Goal: Information Seeking & Learning: Learn about a topic

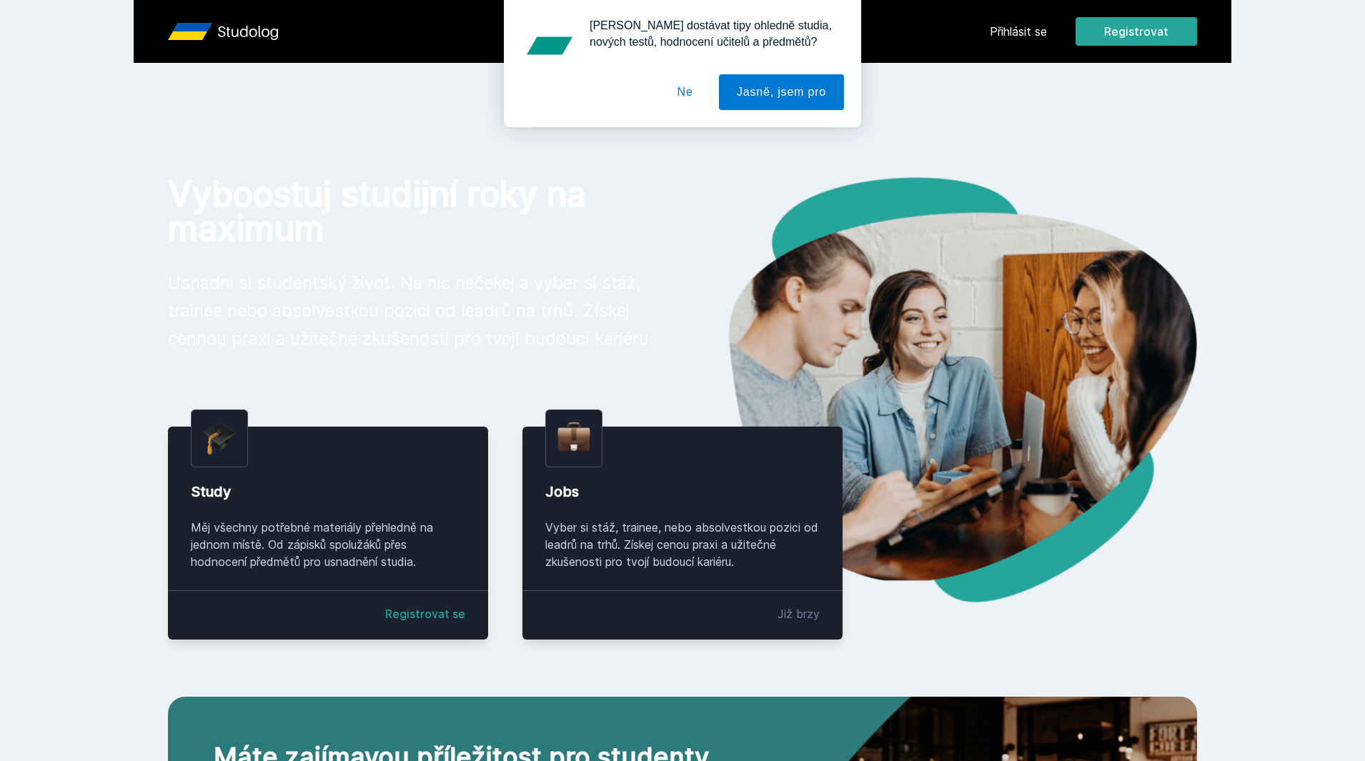
click at [701, 107] on button "Ne" at bounding box center [685, 92] width 51 height 36
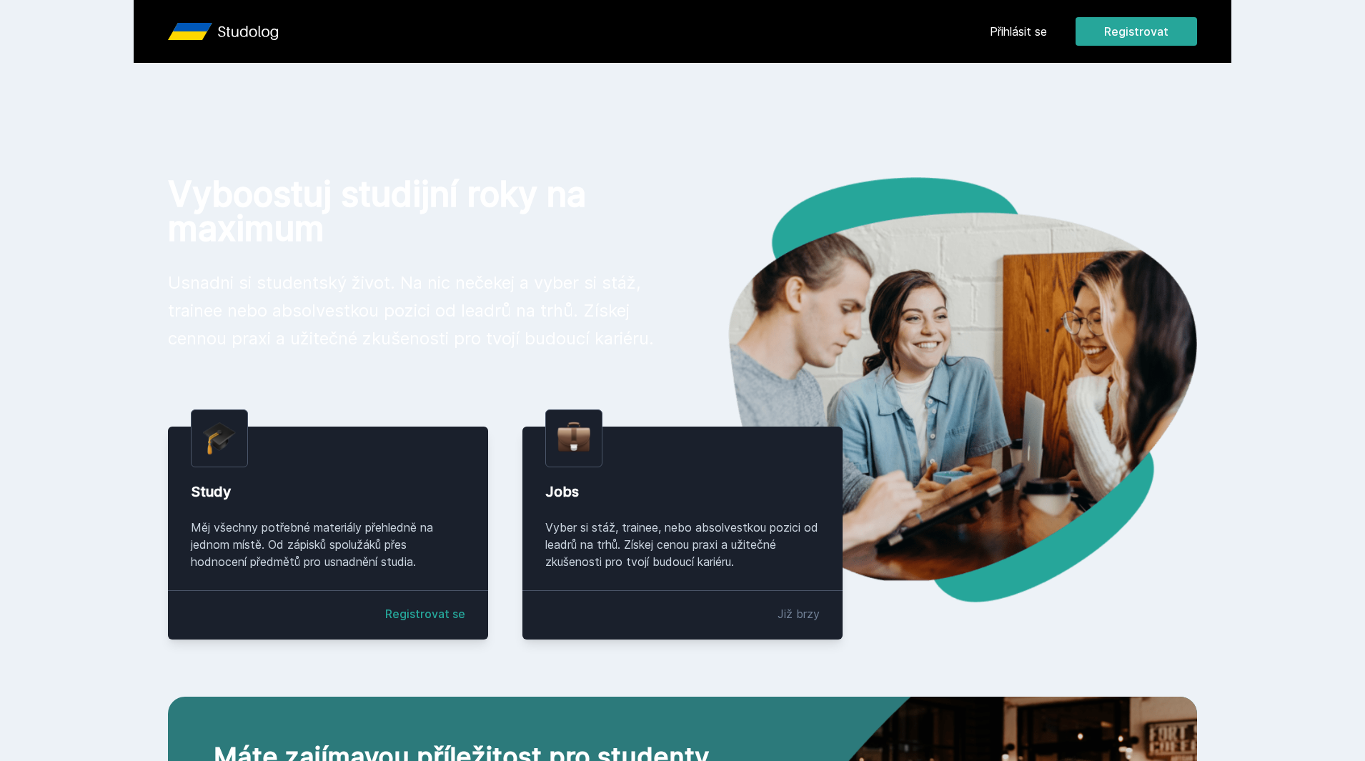
click at [223, 32] on icon "Studolog" at bounding box center [248, 33] width 60 height 14
click at [1004, 24] on link "Přihlásit se" at bounding box center [1018, 31] width 57 height 17
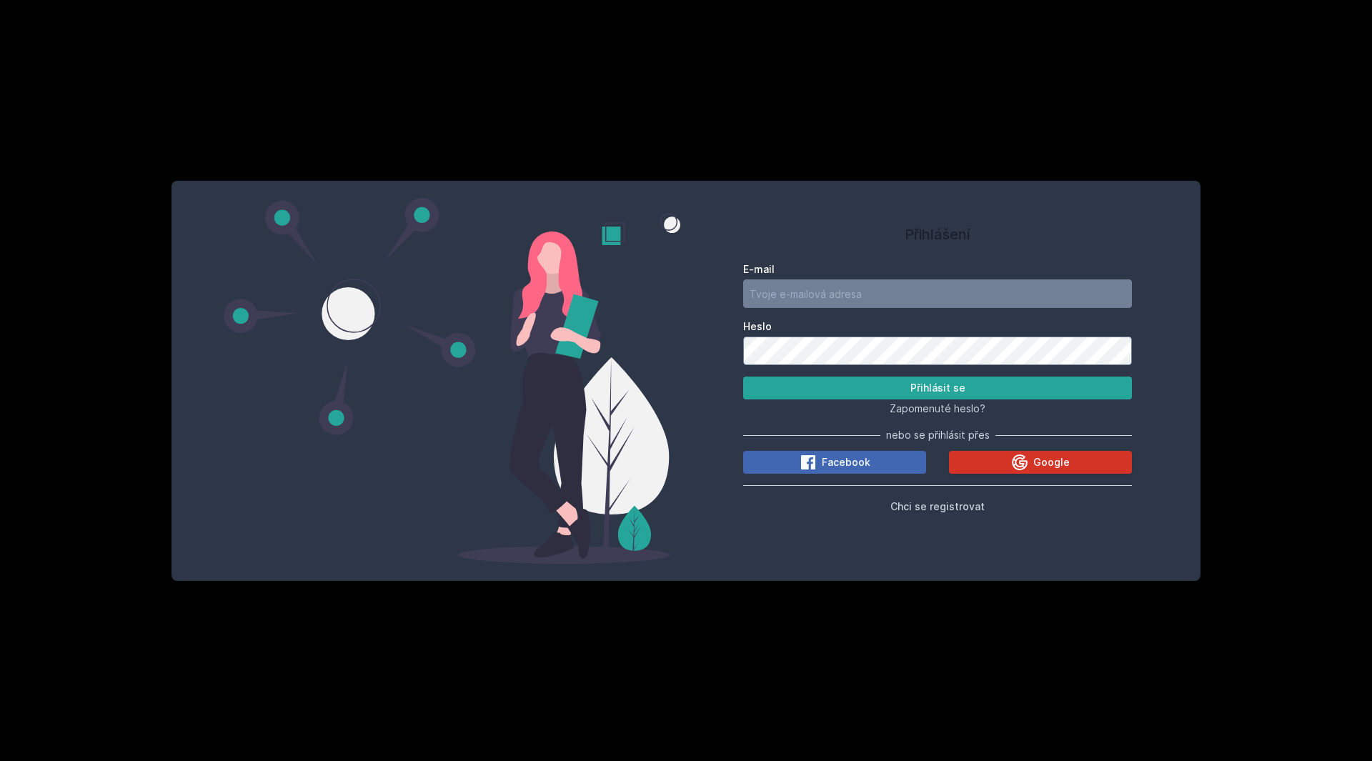
click at [1022, 461] on icon at bounding box center [1020, 463] width 16 height 16
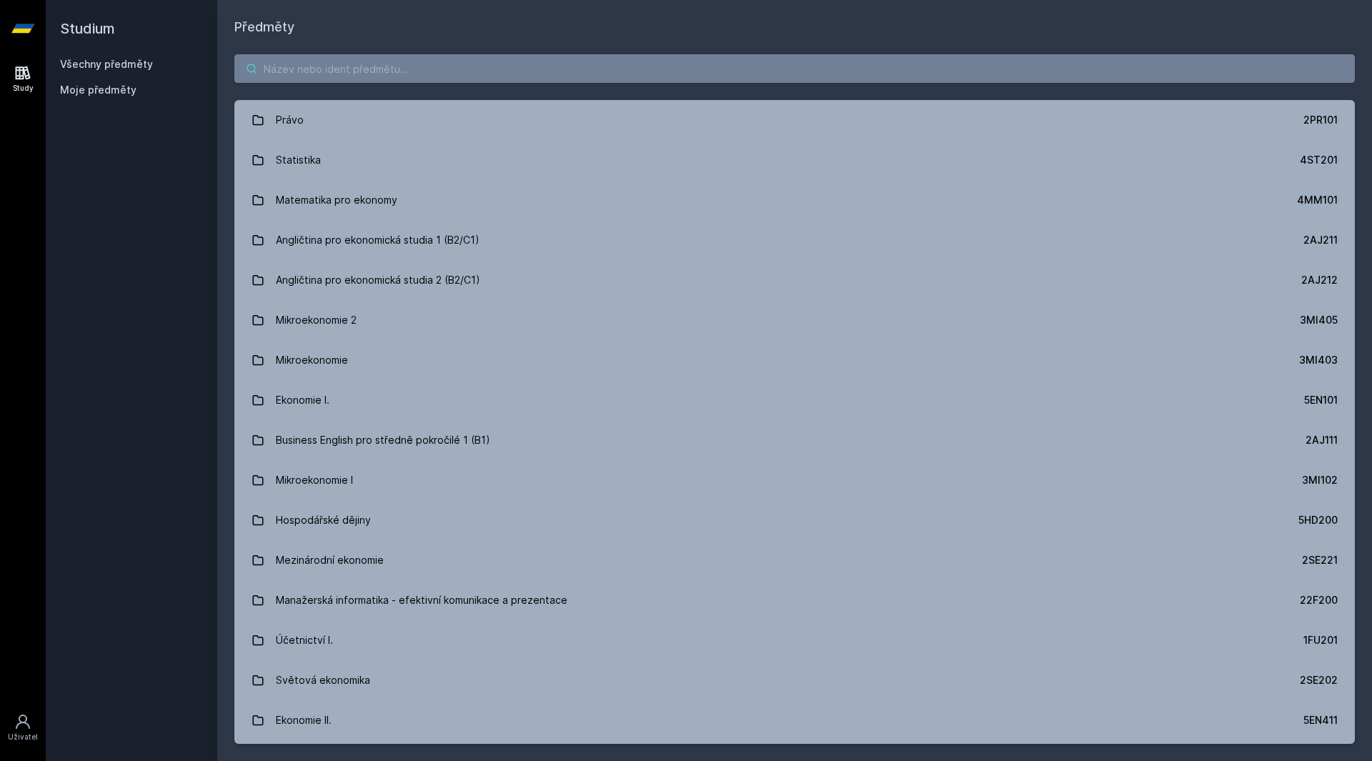
click at [389, 64] on input "search" at bounding box center [794, 68] width 1121 height 29
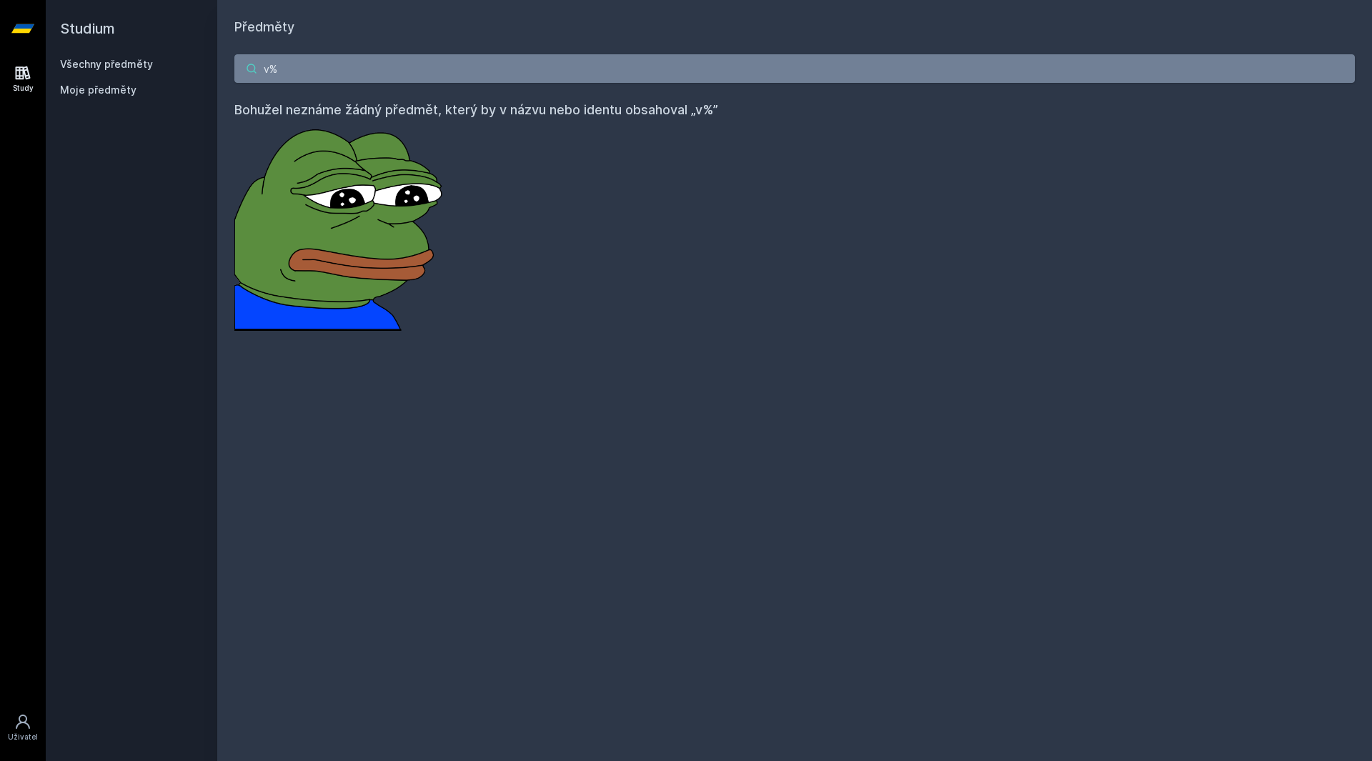
type input "v"
type input "A"
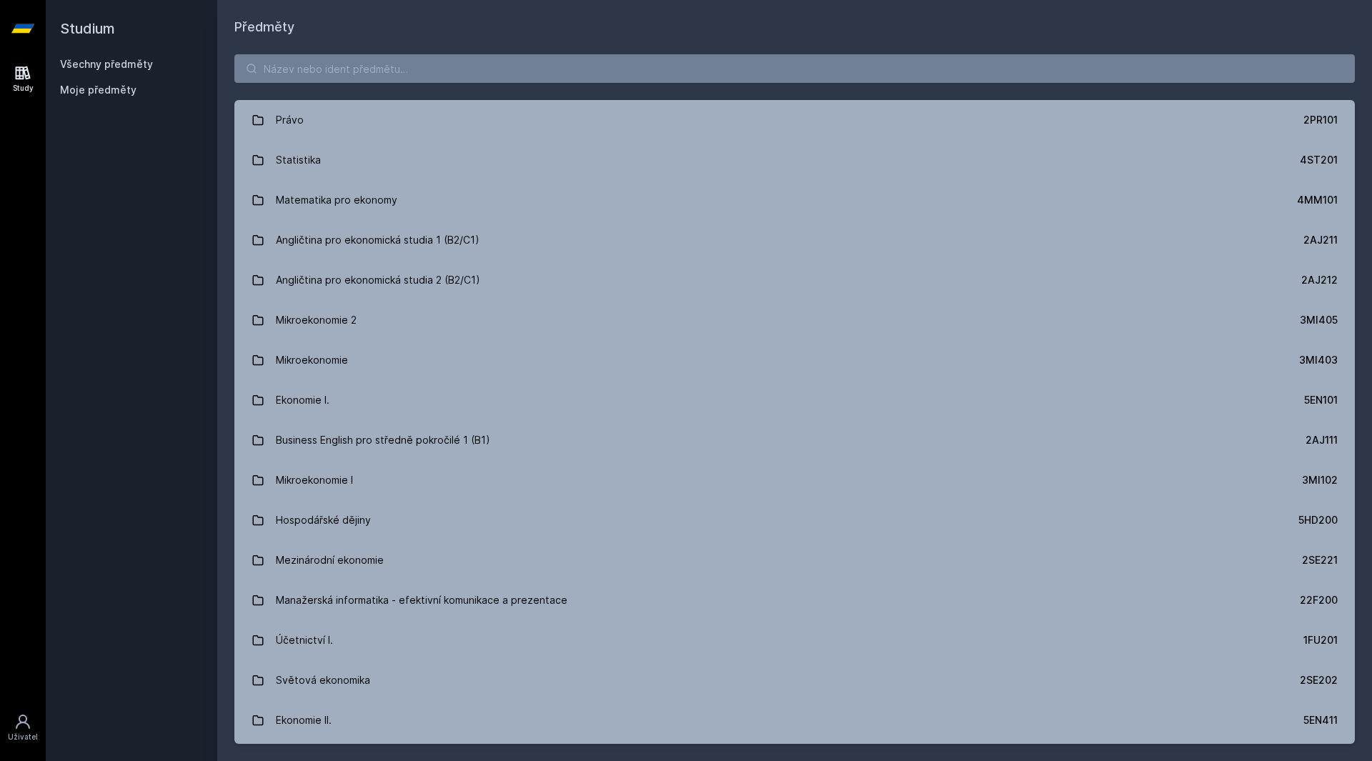
click at [124, 66] on link "Všechny předměty" at bounding box center [106, 64] width 93 height 12
click at [102, 92] on span "Moje předměty" at bounding box center [98, 90] width 76 height 14
click at [117, 85] on span "Moje předměty" at bounding box center [98, 90] width 76 height 14
drag, startPoint x: 269, startPoint y: 67, endPoint x: 280, endPoint y: 67, distance: 11.4
click at [269, 67] on input "search" at bounding box center [794, 68] width 1121 height 29
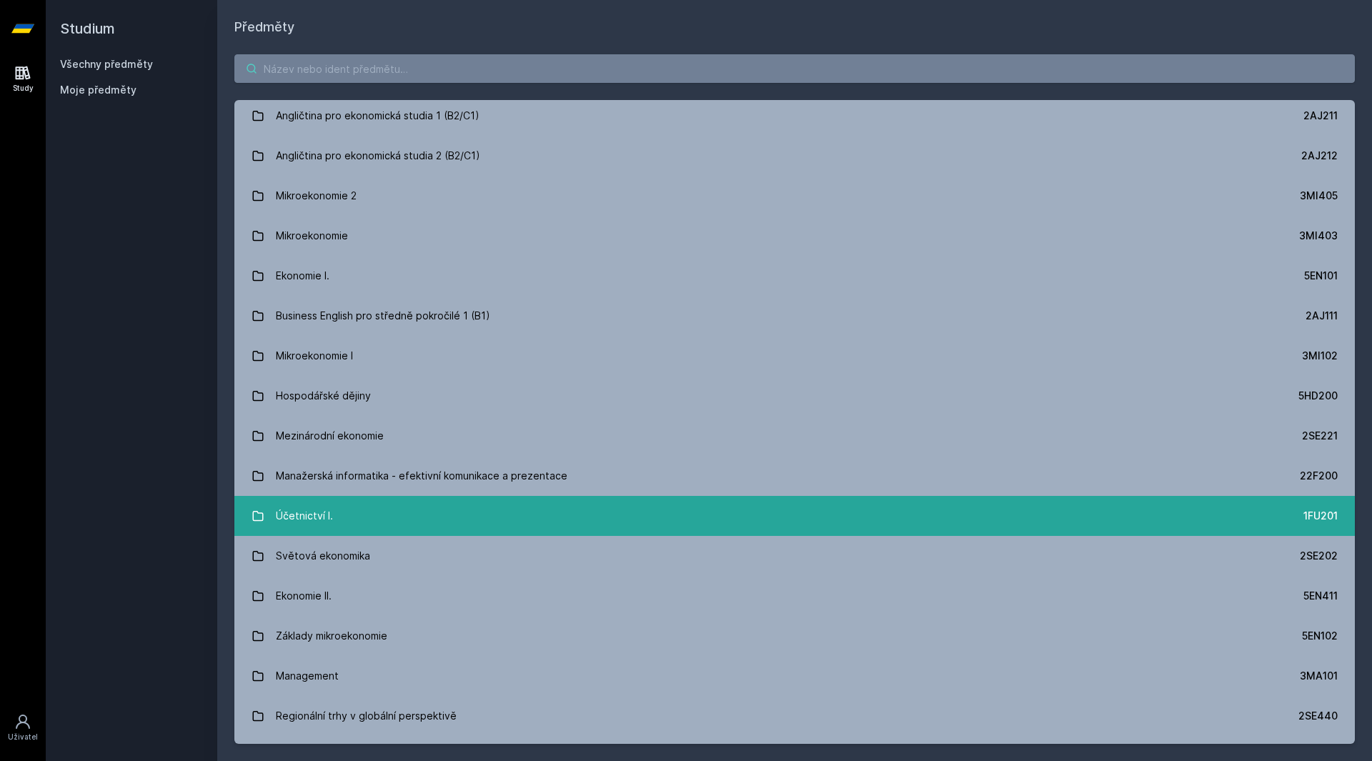
scroll to position [56, 0]
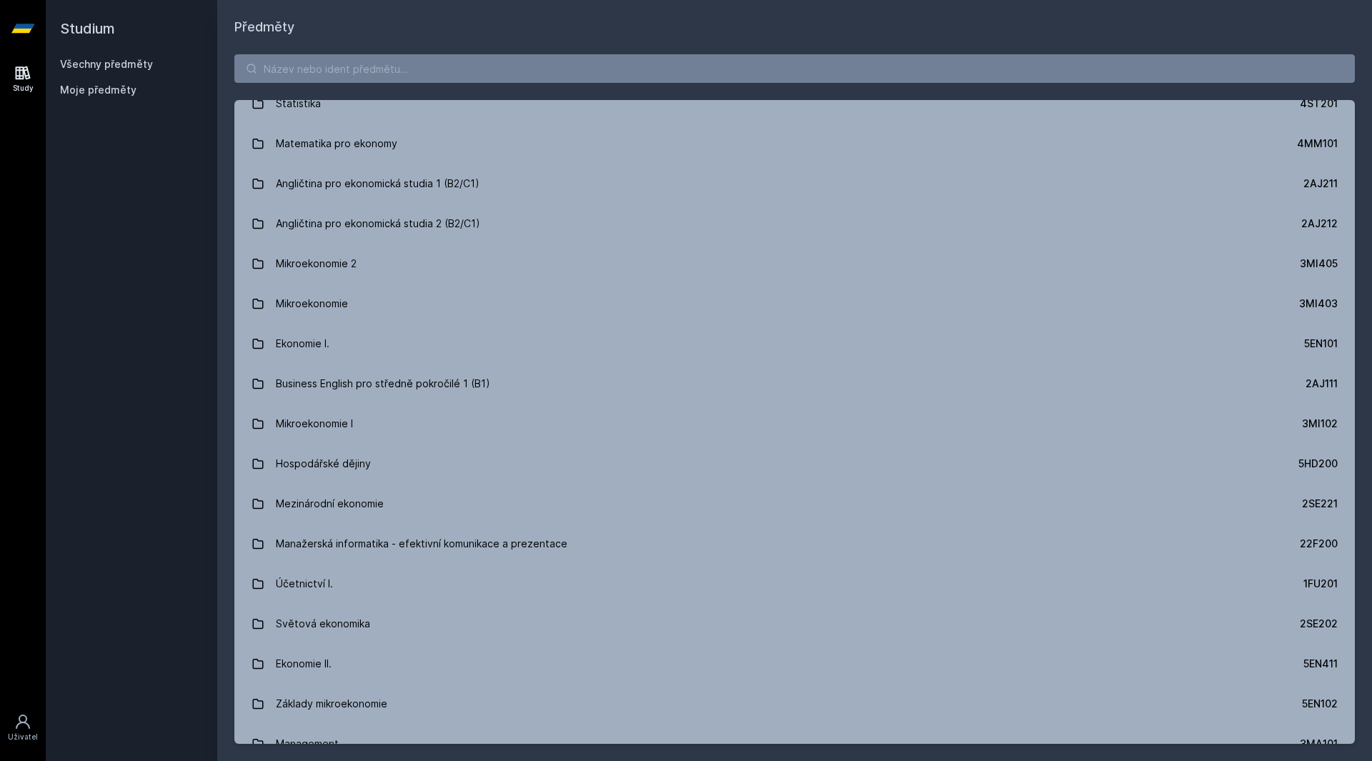
click at [114, 61] on link "Všechny předměty" at bounding box center [106, 64] width 93 height 12
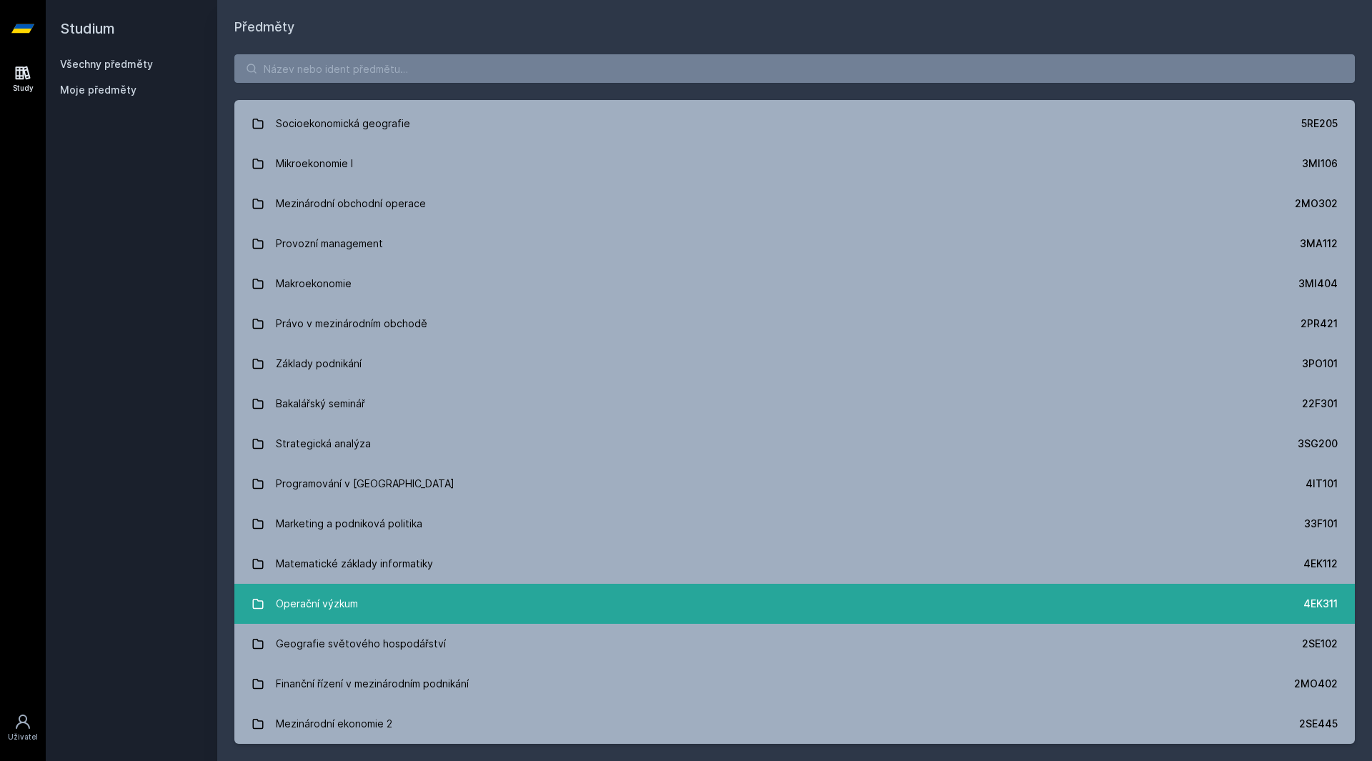
scroll to position [2115, 0]
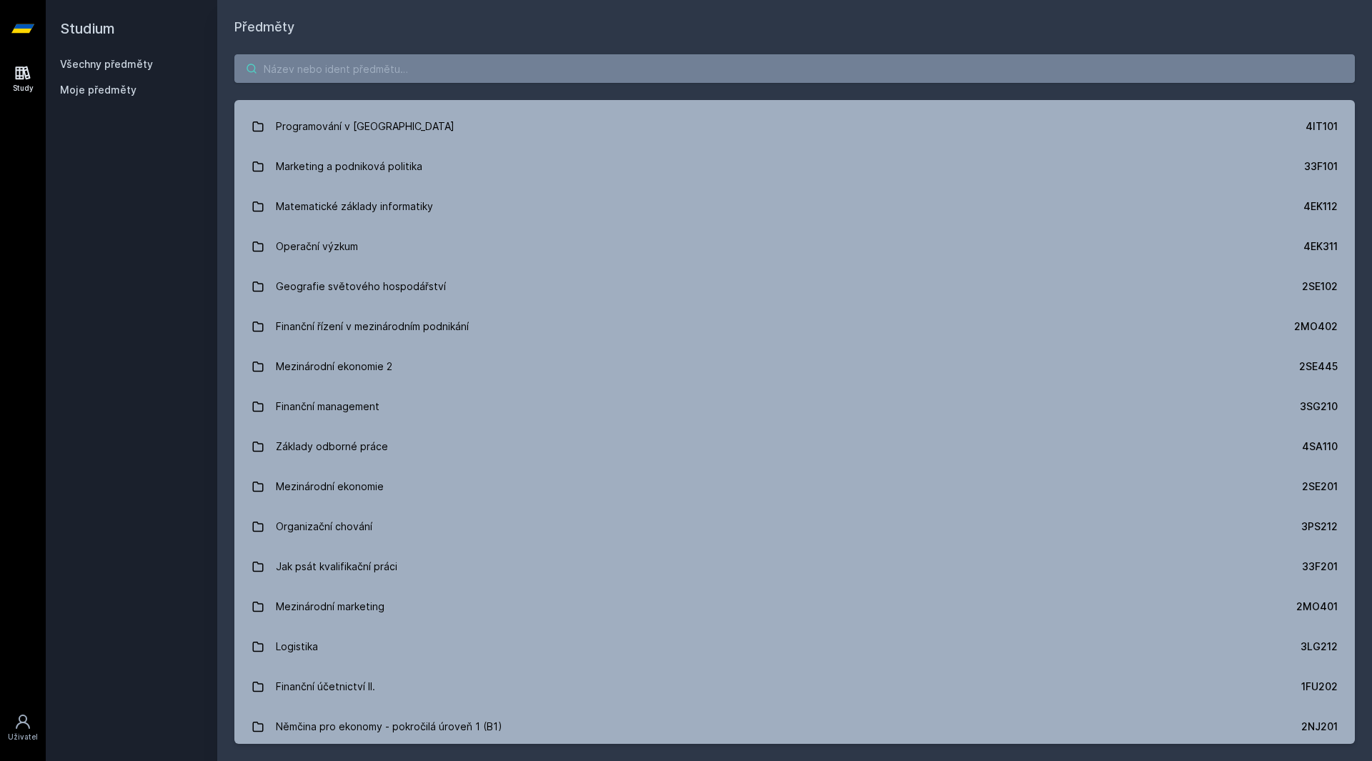
click at [380, 65] on input "search" at bounding box center [794, 68] width 1121 height 29
click at [11, 81] on link "Study" at bounding box center [23, 79] width 40 height 44
click at [101, 64] on link "Všechny předměty" at bounding box center [106, 64] width 93 height 12
click at [84, 43] on h2 "Studium" at bounding box center [131, 28] width 143 height 57
click at [78, 36] on h2 "Studium" at bounding box center [131, 28] width 143 height 57
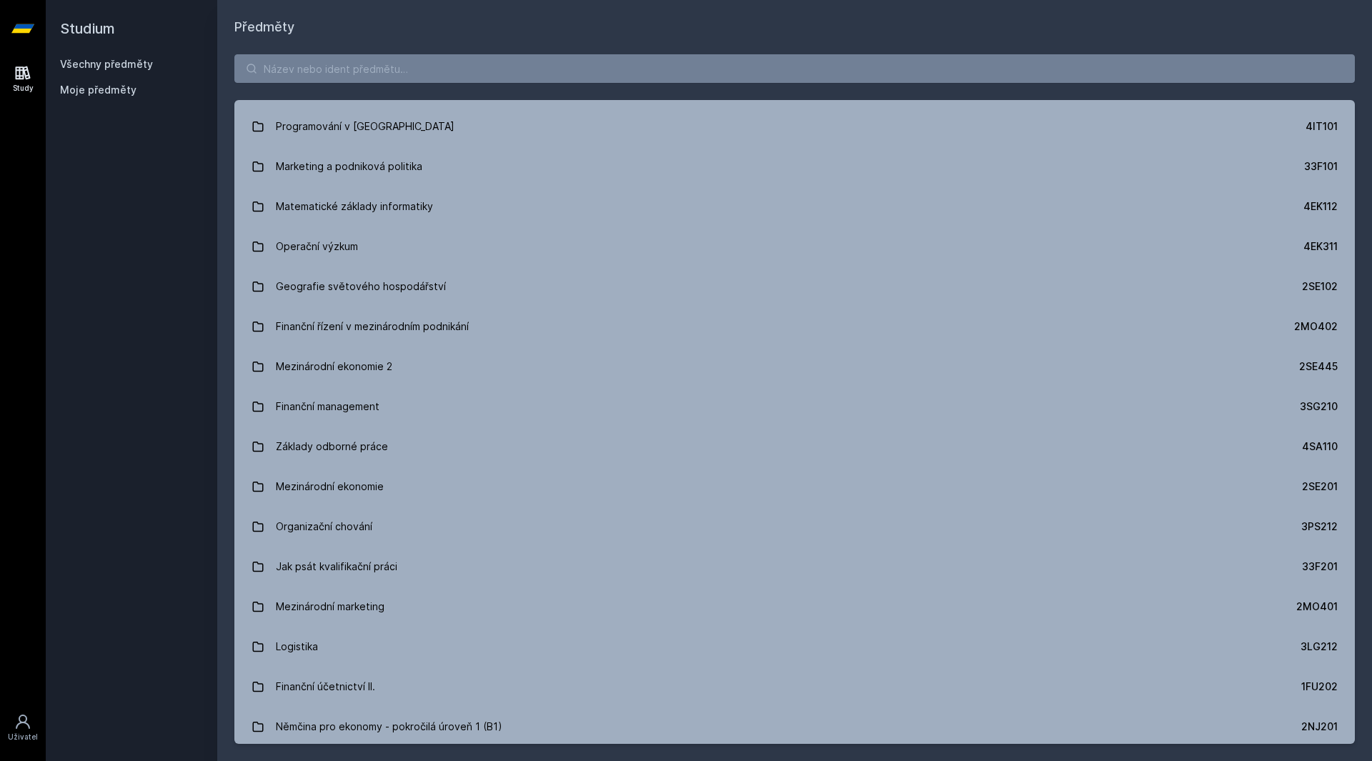
click at [21, 34] on icon at bounding box center [22, 28] width 23 height 57
click at [921, 66] on input "search" at bounding box center [794, 68] width 1121 height 29
type input "p"
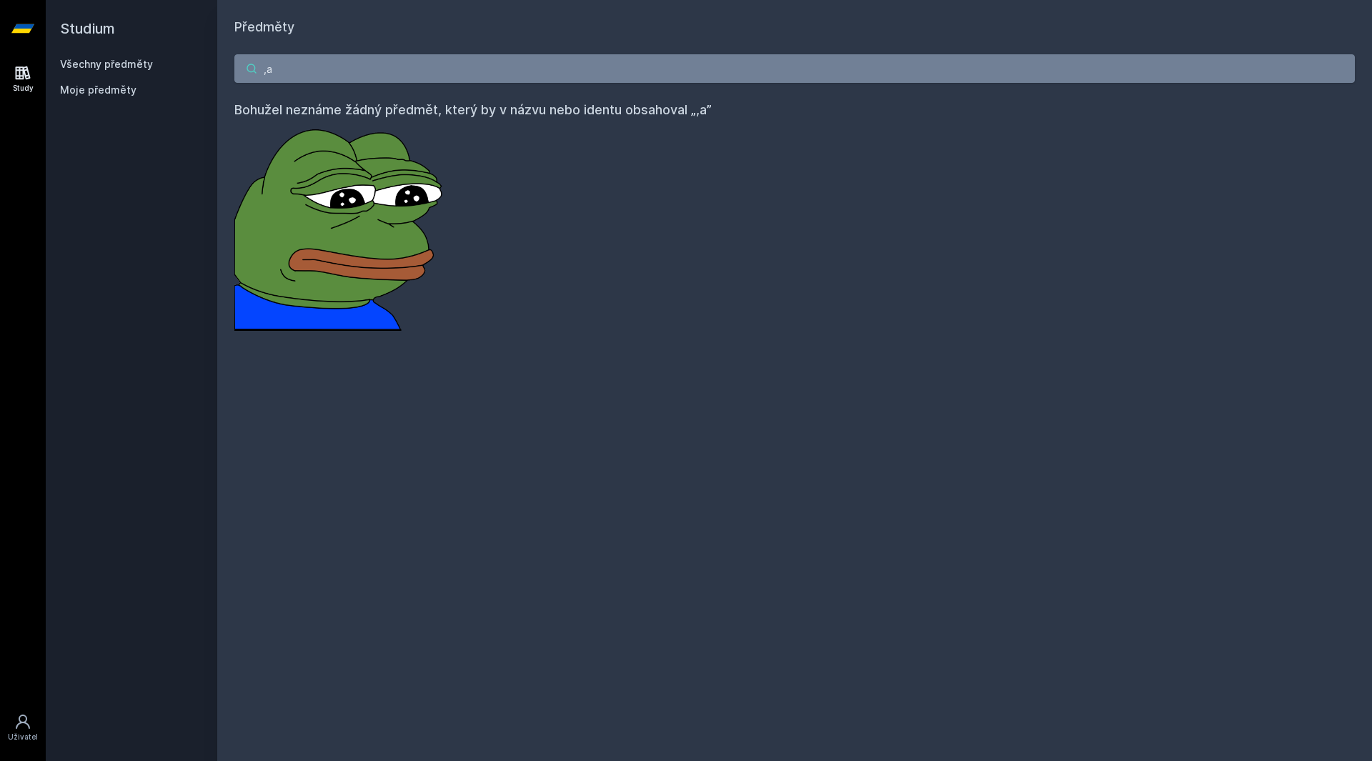
type input ","
type input "m"
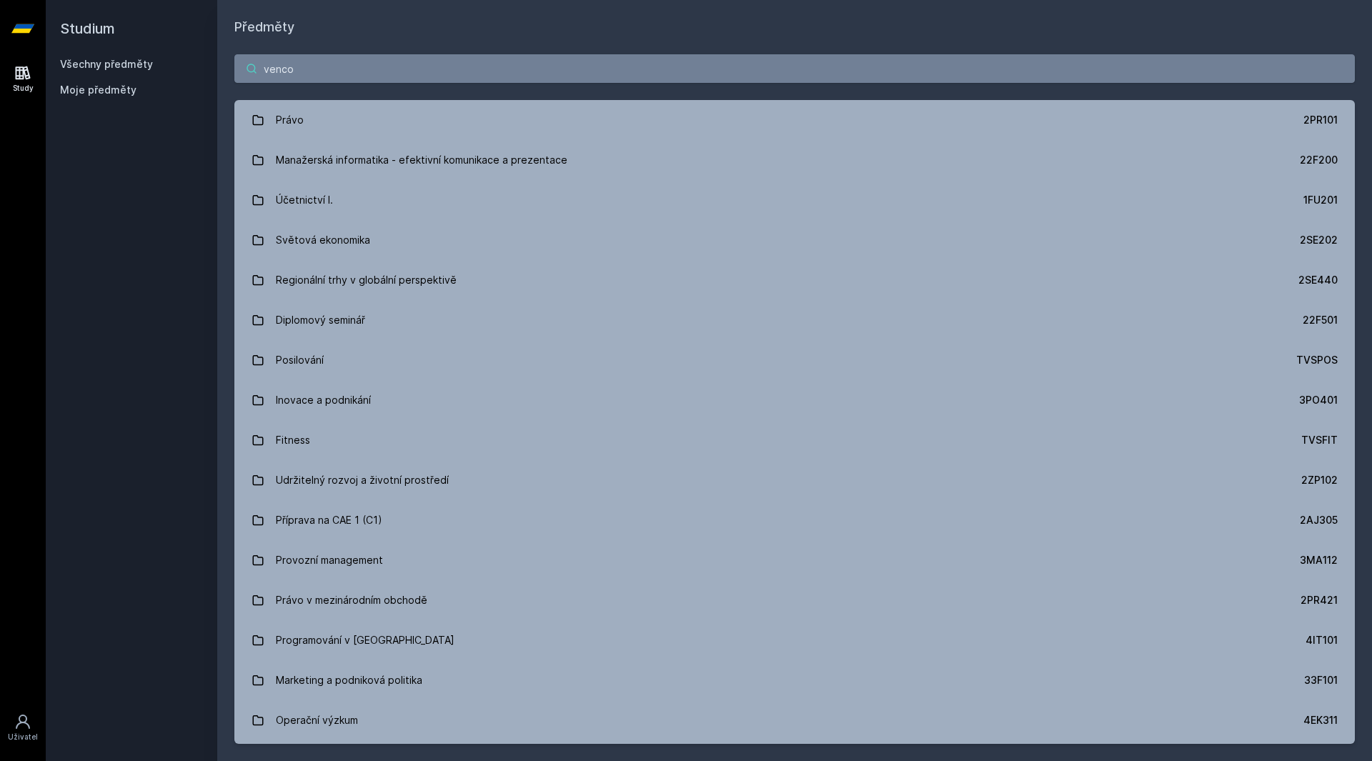
type input "vencov"
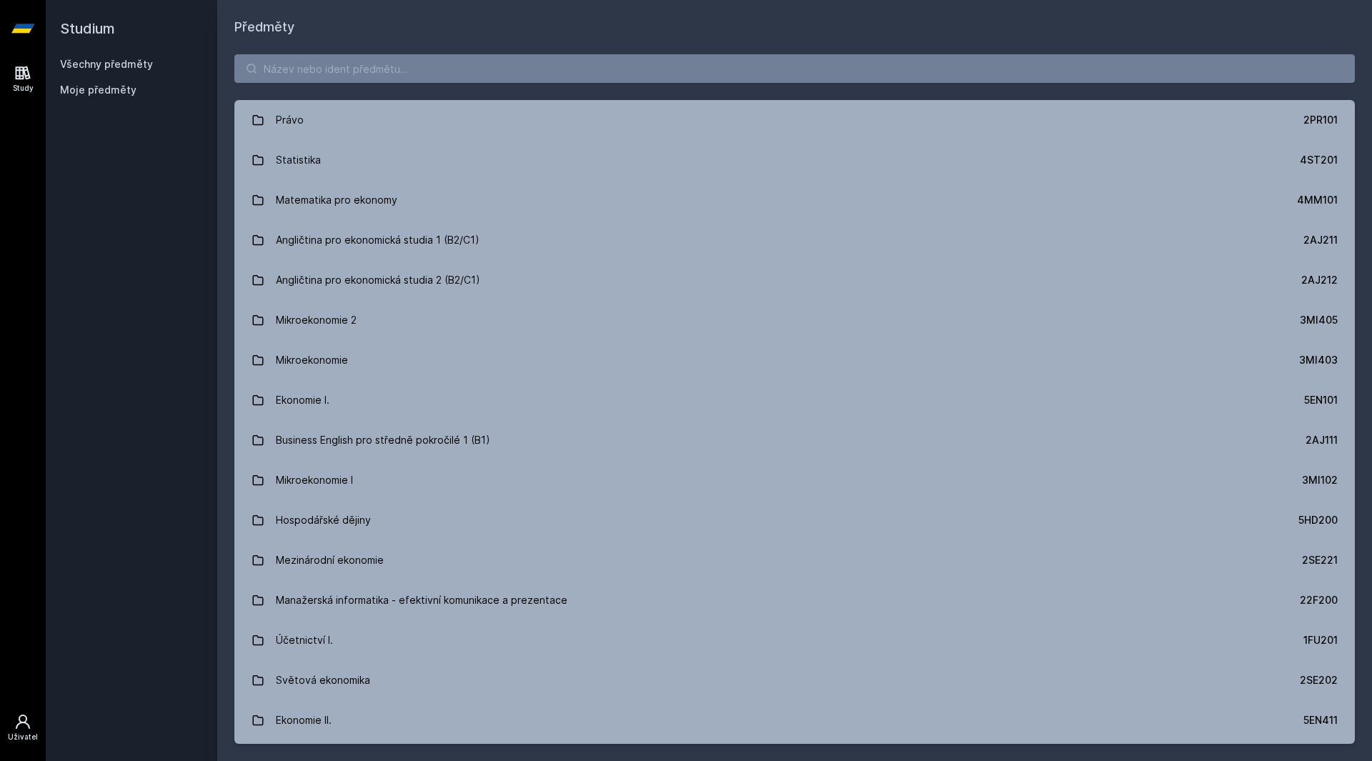
click at [12, 733] on div "Uživatel" at bounding box center [23, 737] width 30 height 11
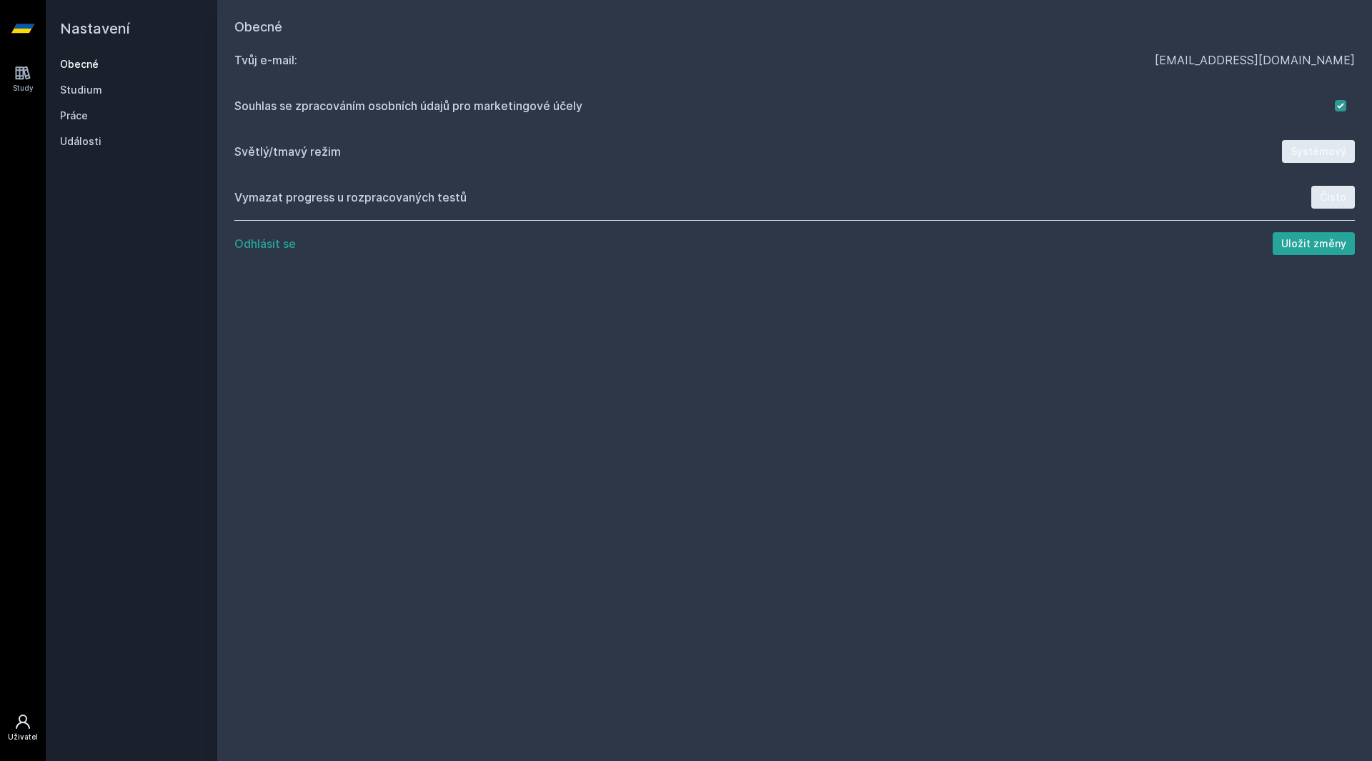
click at [23, 45] on icon at bounding box center [22, 28] width 23 height 57
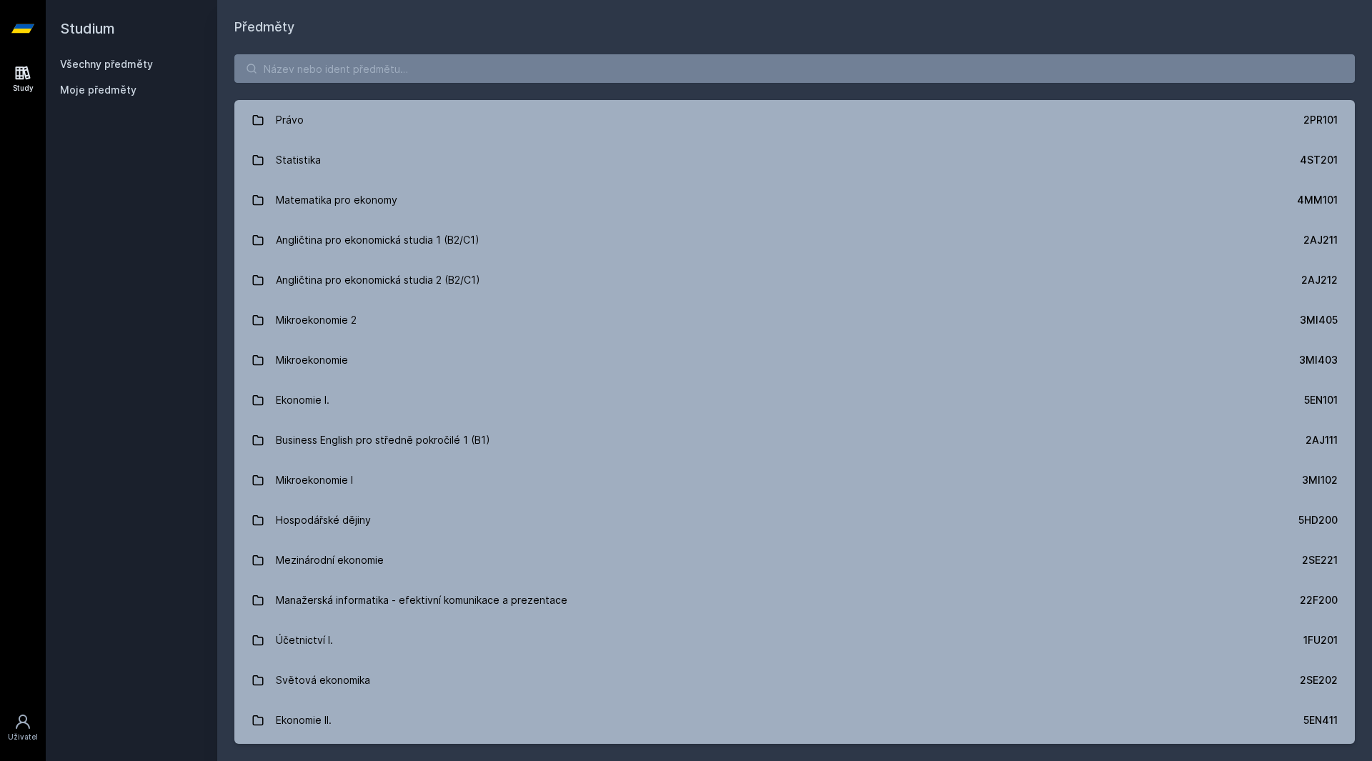
click at [22, 66] on link "Study" at bounding box center [23, 79] width 40 height 44
click at [971, 91] on div "Právo 2PR101 Statistika 4ST201 Matematika pro ekonomy 4MM101 Angličtina pro eko…" at bounding box center [794, 399] width 1155 height 724
click at [972, 81] on input "search" at bounding box center [794, 68] width 1121 height 29
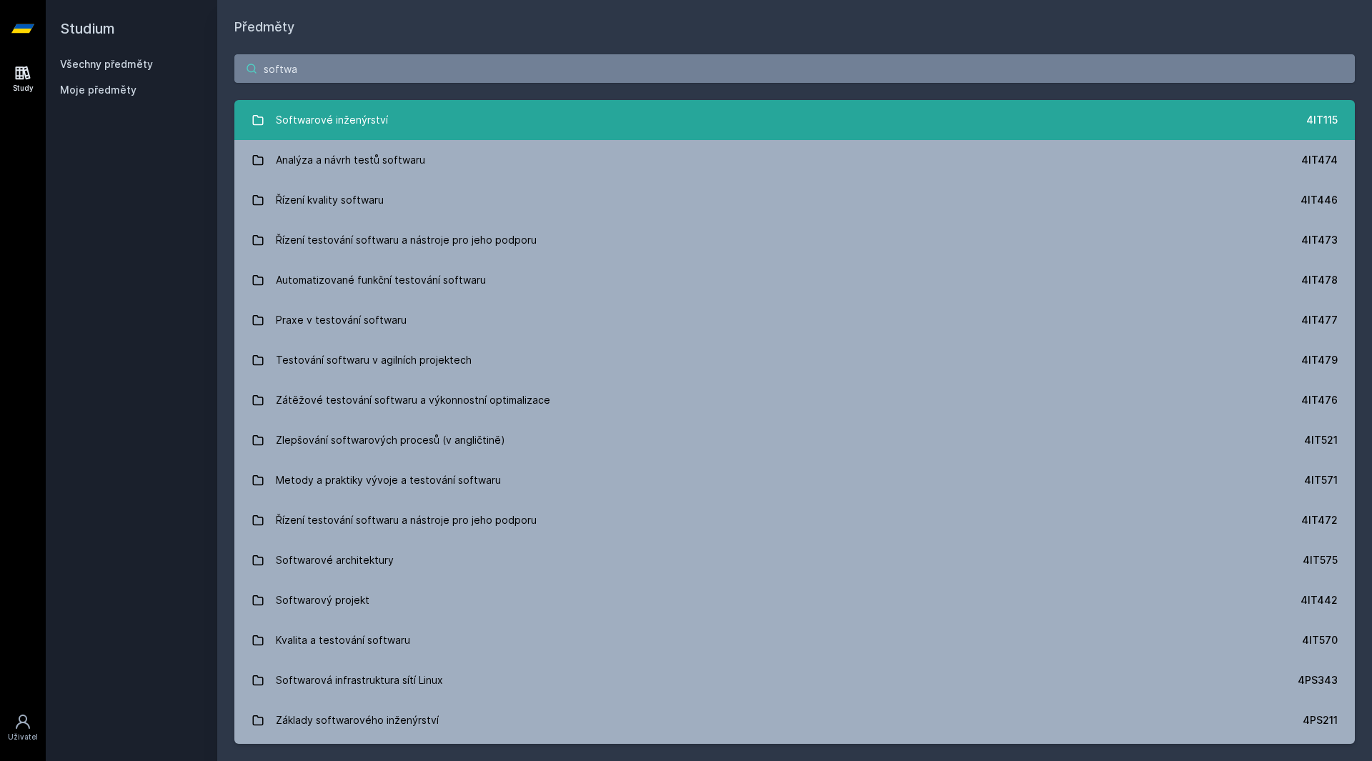
type input "softwa"
click at [593, 127] on link "Softwarové inženýrství 4IT115" at bounding box center [794, 120] width 1121 height 40
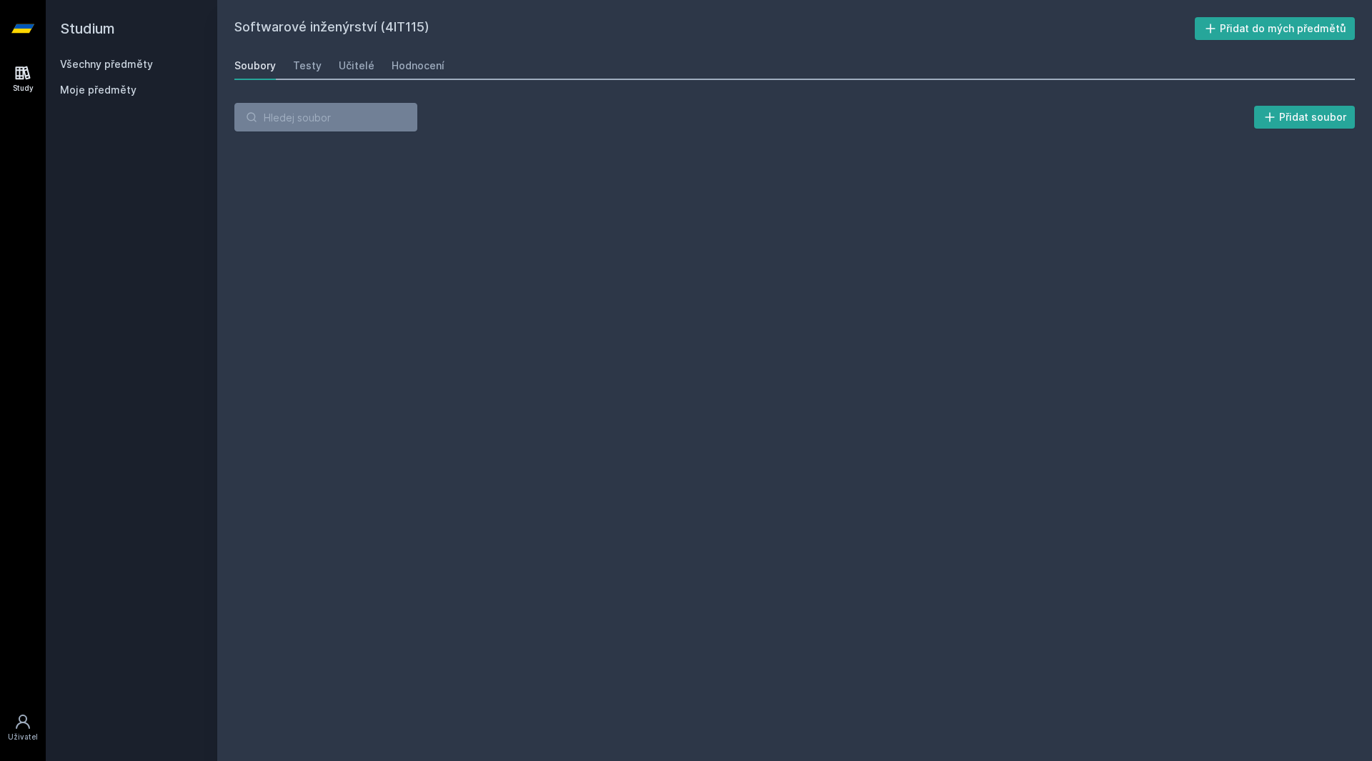
click at [361, 134] on div "Přidat soubor" at bounding box center [794, 123] width 1121 height 40
click at [361, 126] on input "search" at bounding box center [325, 117] width 183 height 29
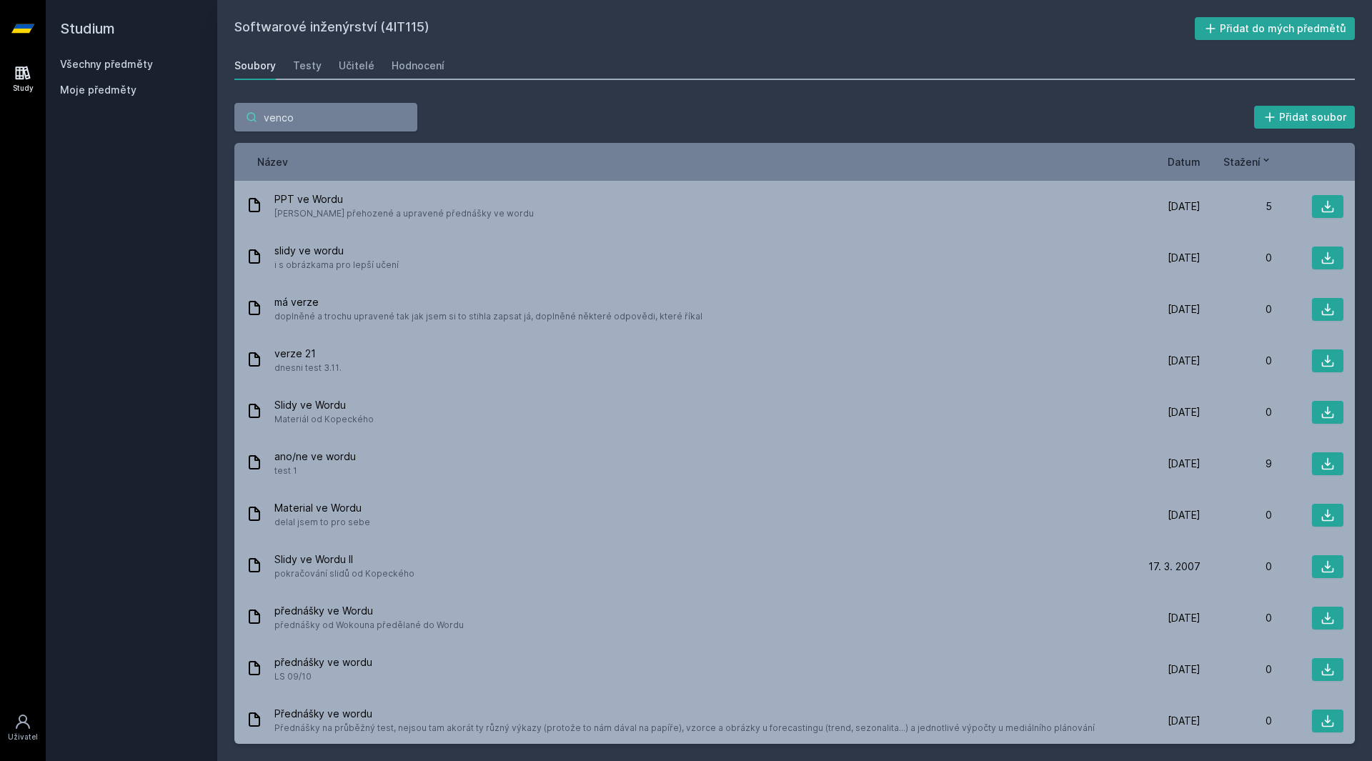
type input "vencov"
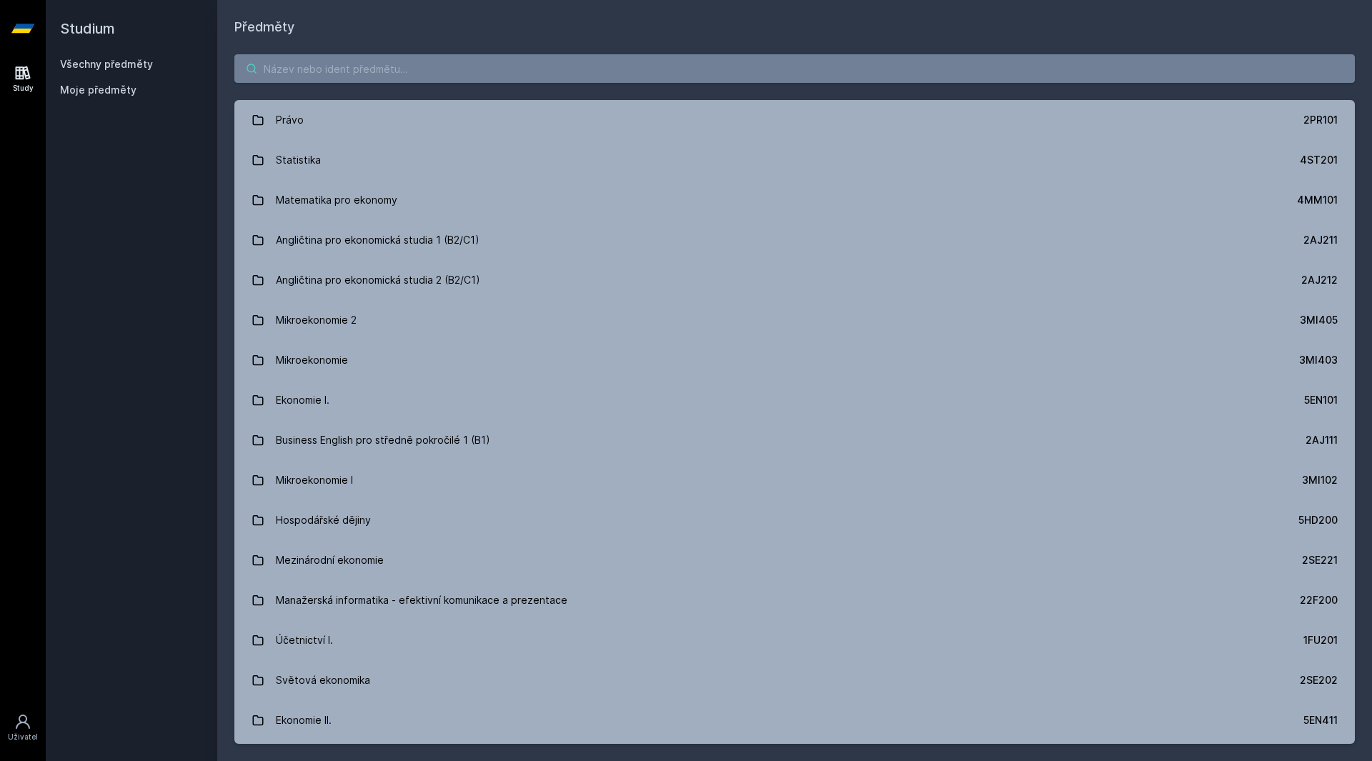
click at [357, 80] on input "search" at bounding box center [794, 68] width 1121 height 29
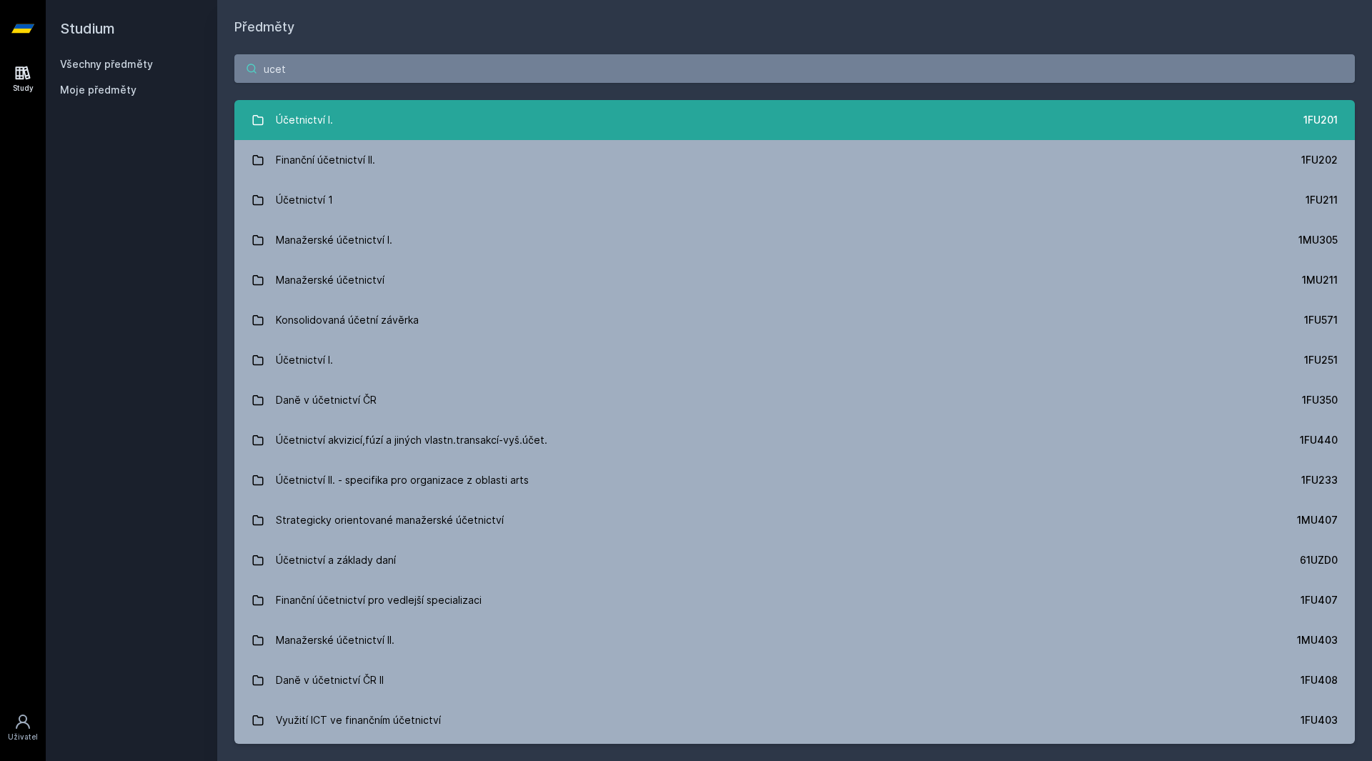
type input "ucet"
click at [382, 122] on link "Účetnictví I. 1FU201" at bounding box center [794, 120] width 1121 height 40
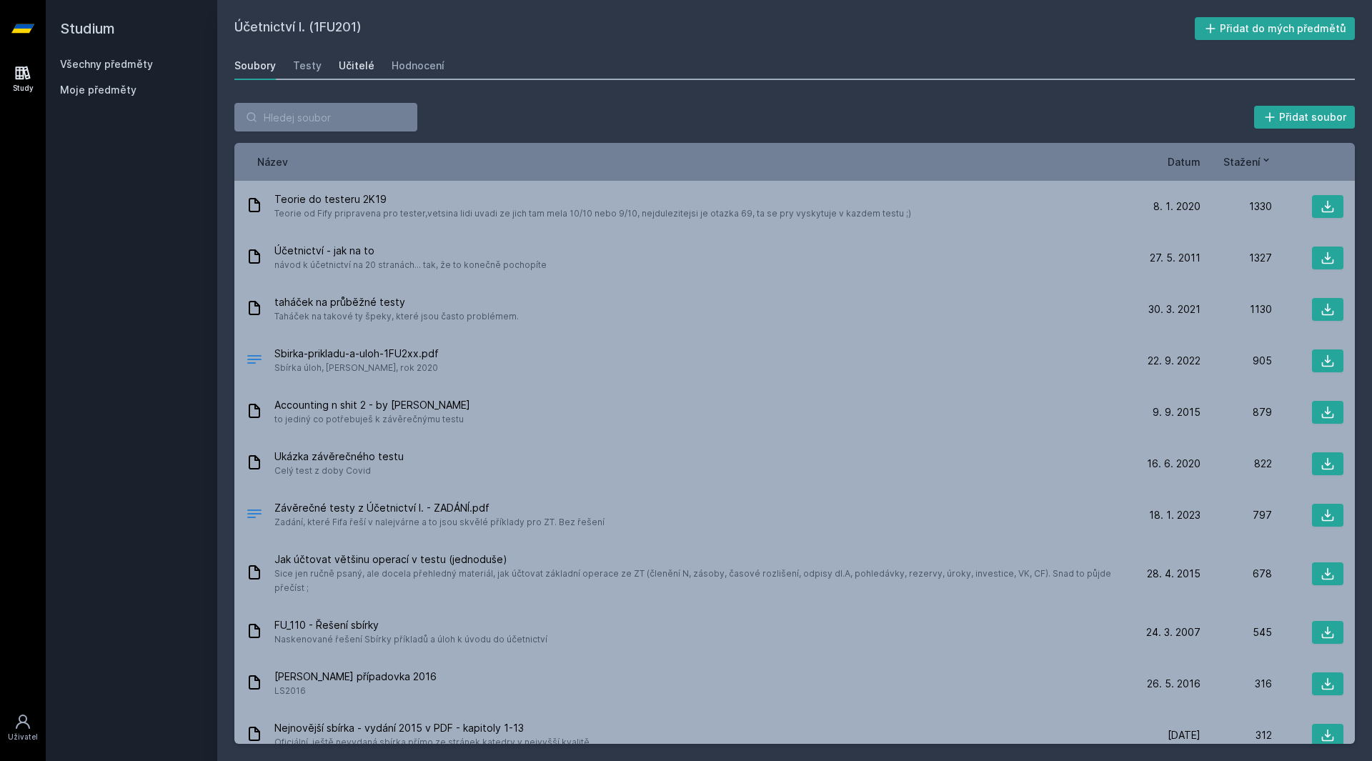
click at [345, 64] on div "Učitelé" at bounding box center [357, 66] width 36 height 14
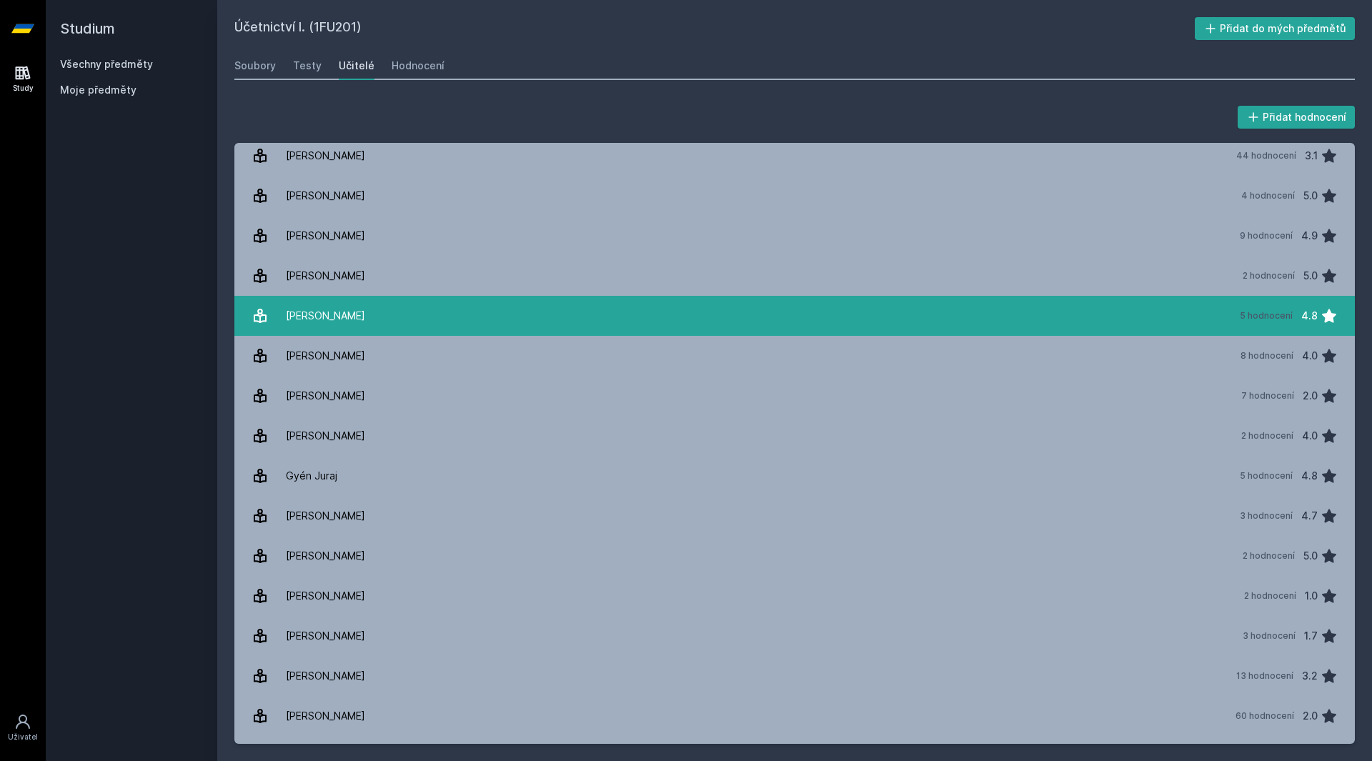
scroll to position [357, 0]
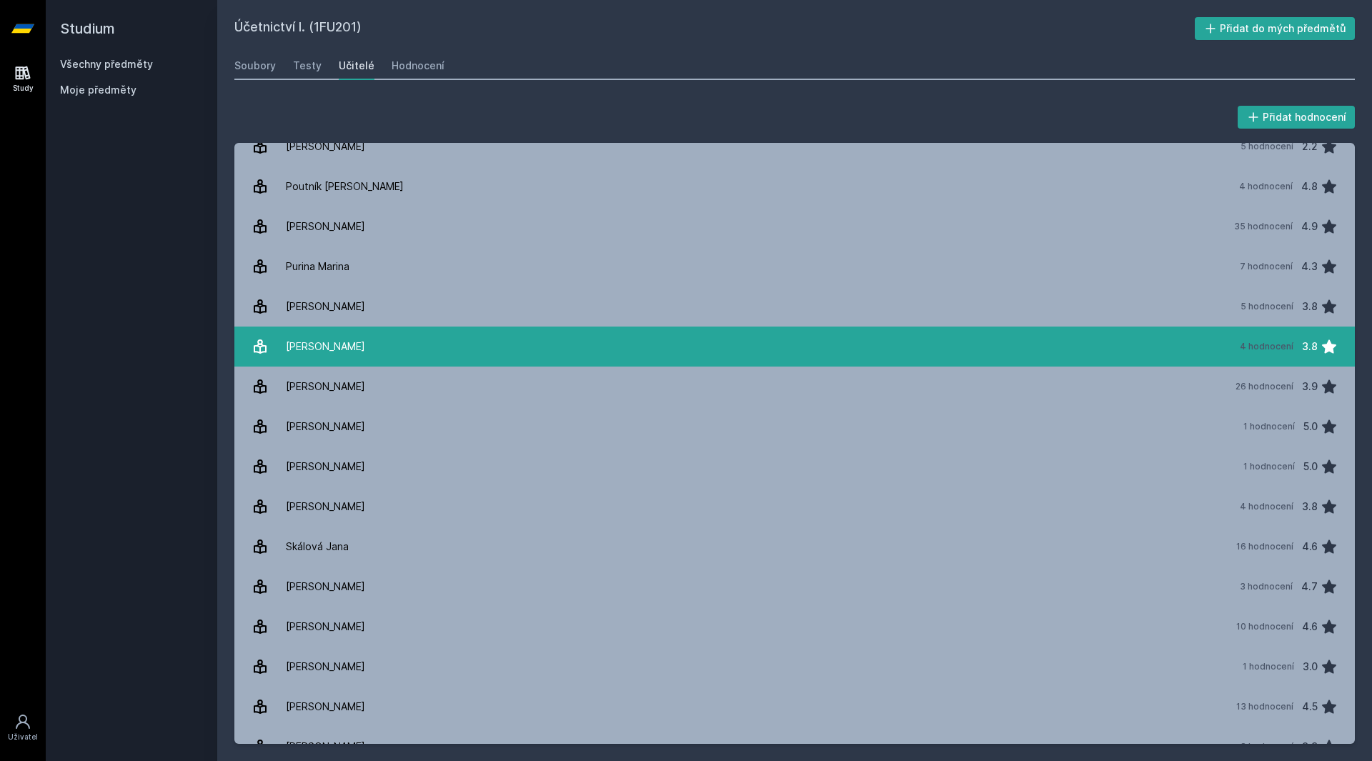
scroll to position [1644, 0]
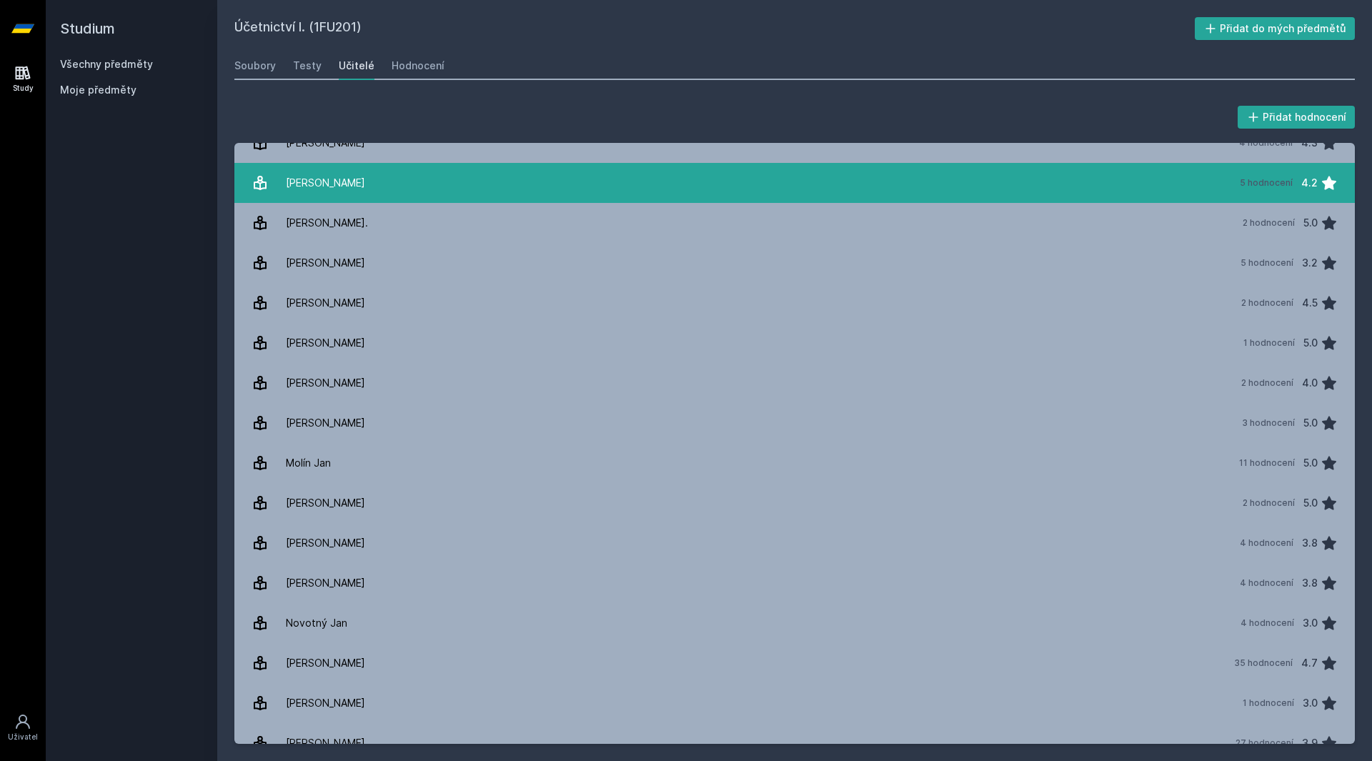
scroll to position [1358, 0]
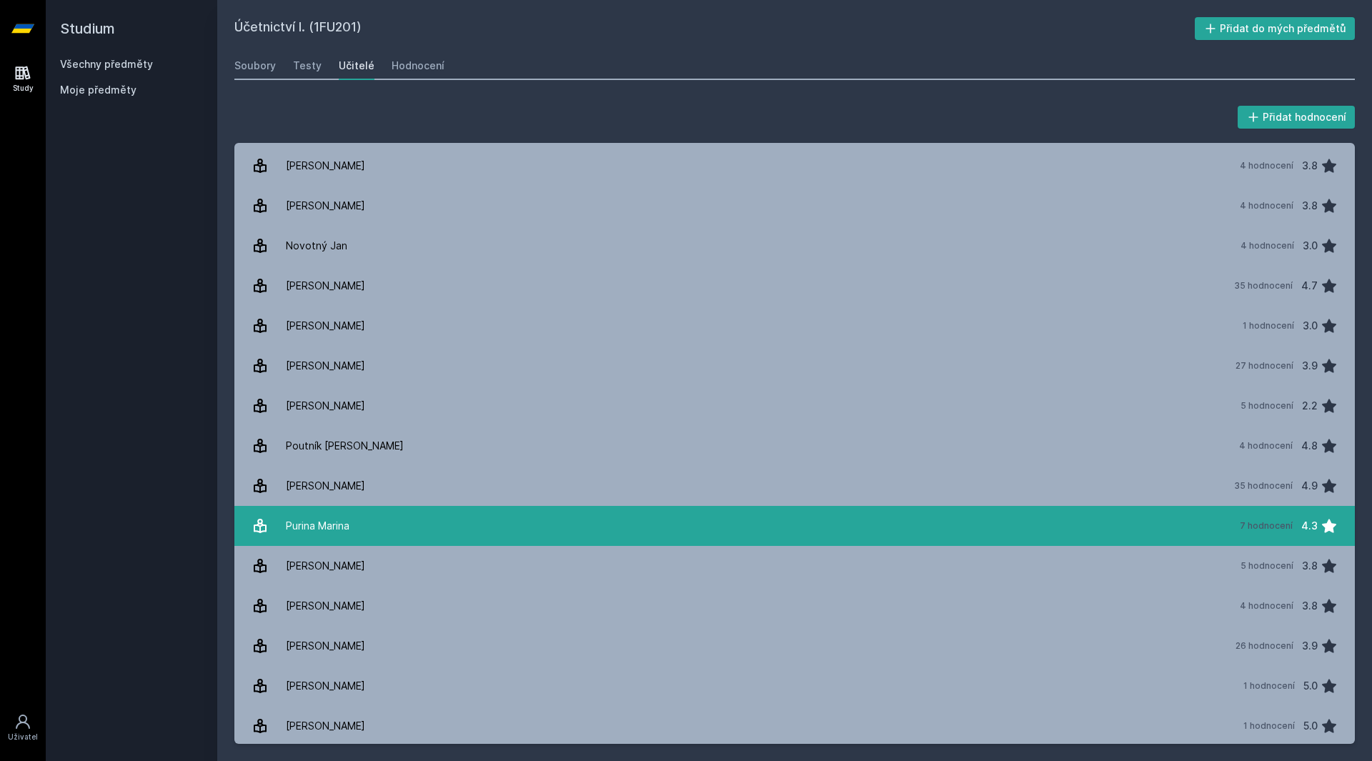
click at [442, 527] on link "Purina Marina 7 hodnocení 4.3" at bounding box center [794, 526] width 1121 height 40
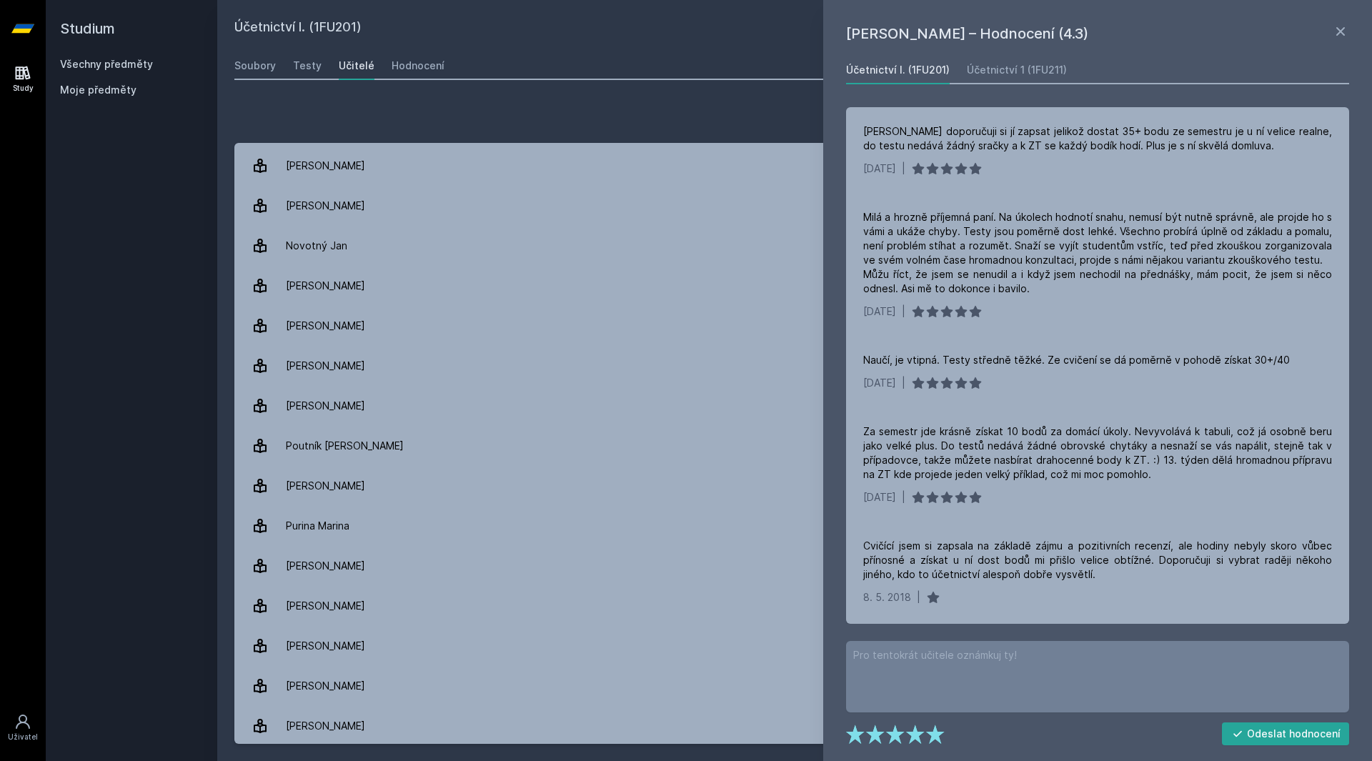
click at [35, 40] on link at bounding box center [23, 28] width 46 height 57
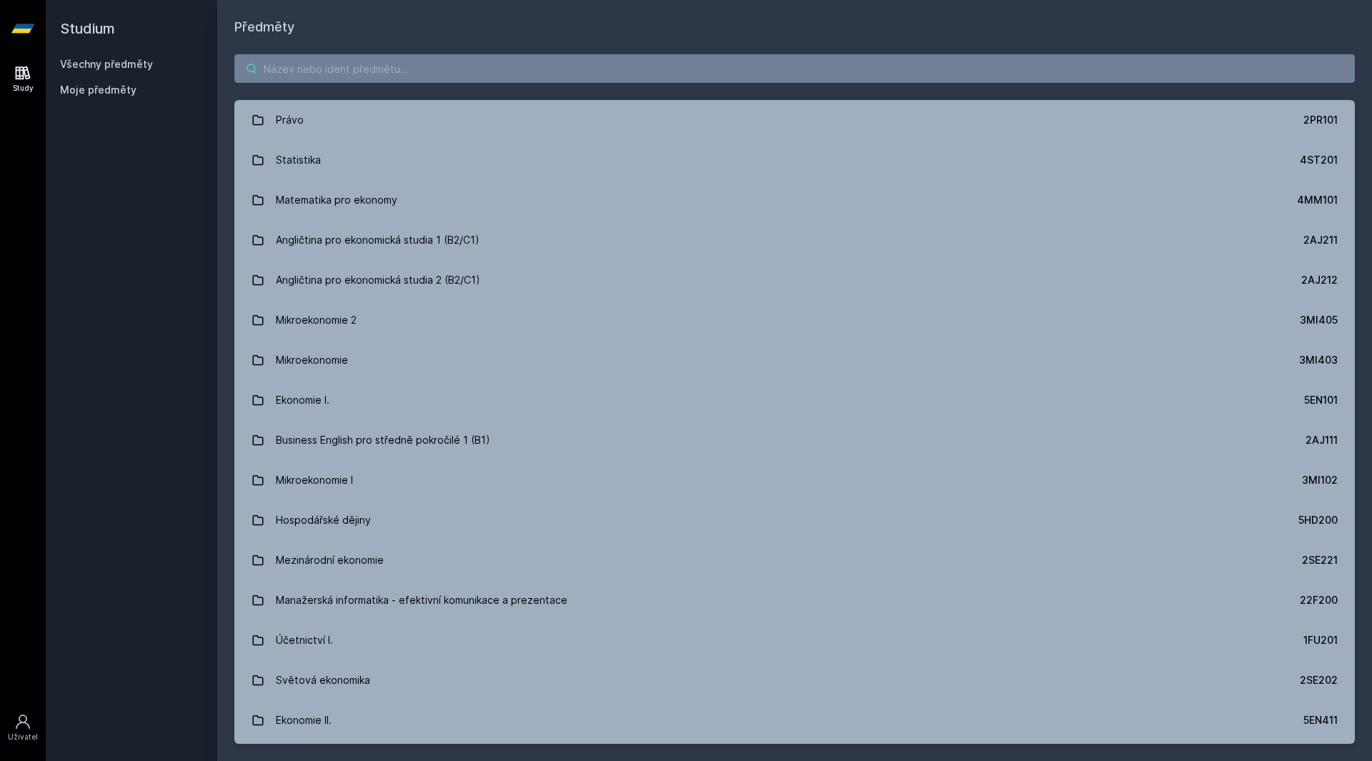
click at [296, 61] on input "search" at bounding box center [794, 68] width 1121 height 29
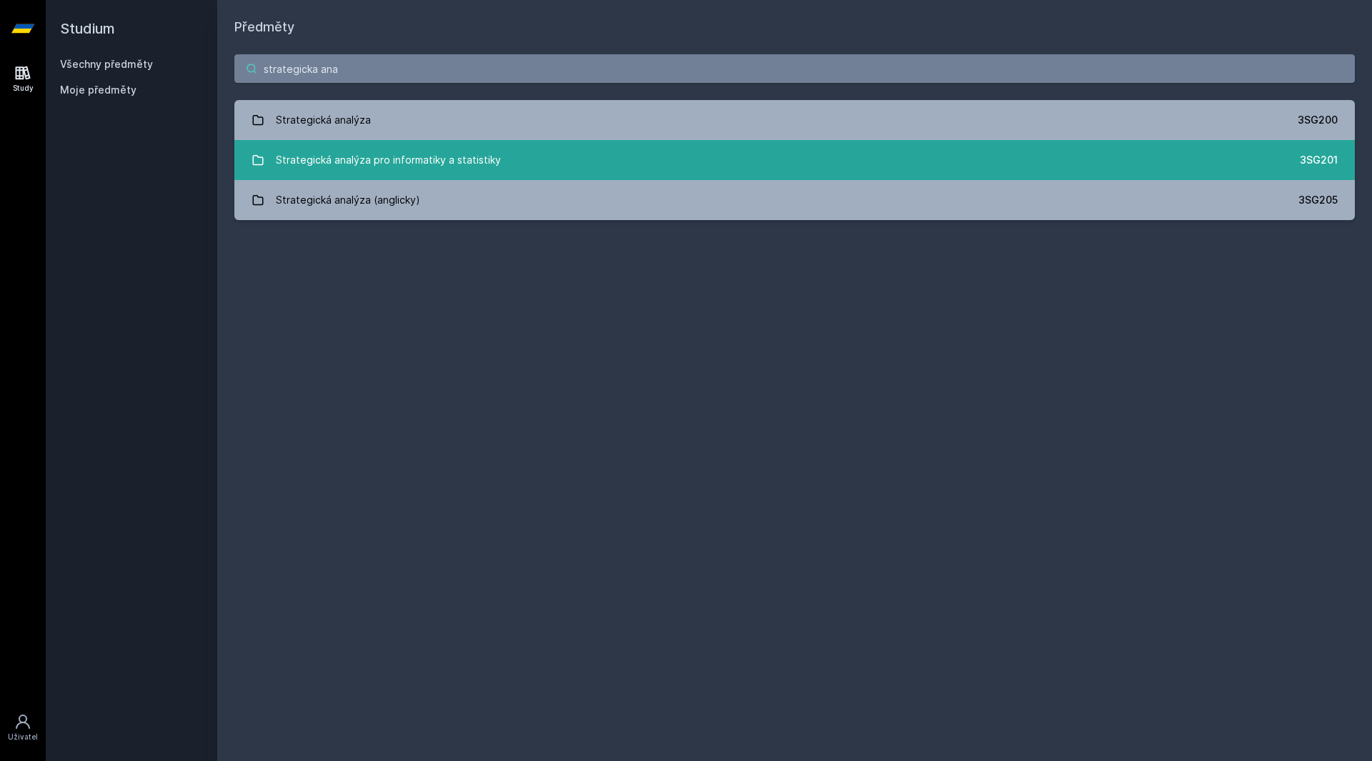
type input "strategicka ana"
click at [513, 154] on link "Strategická analýza pro informatiky a statistiky 3SG201" at bounding box center [794, 160] width 1121 height 40
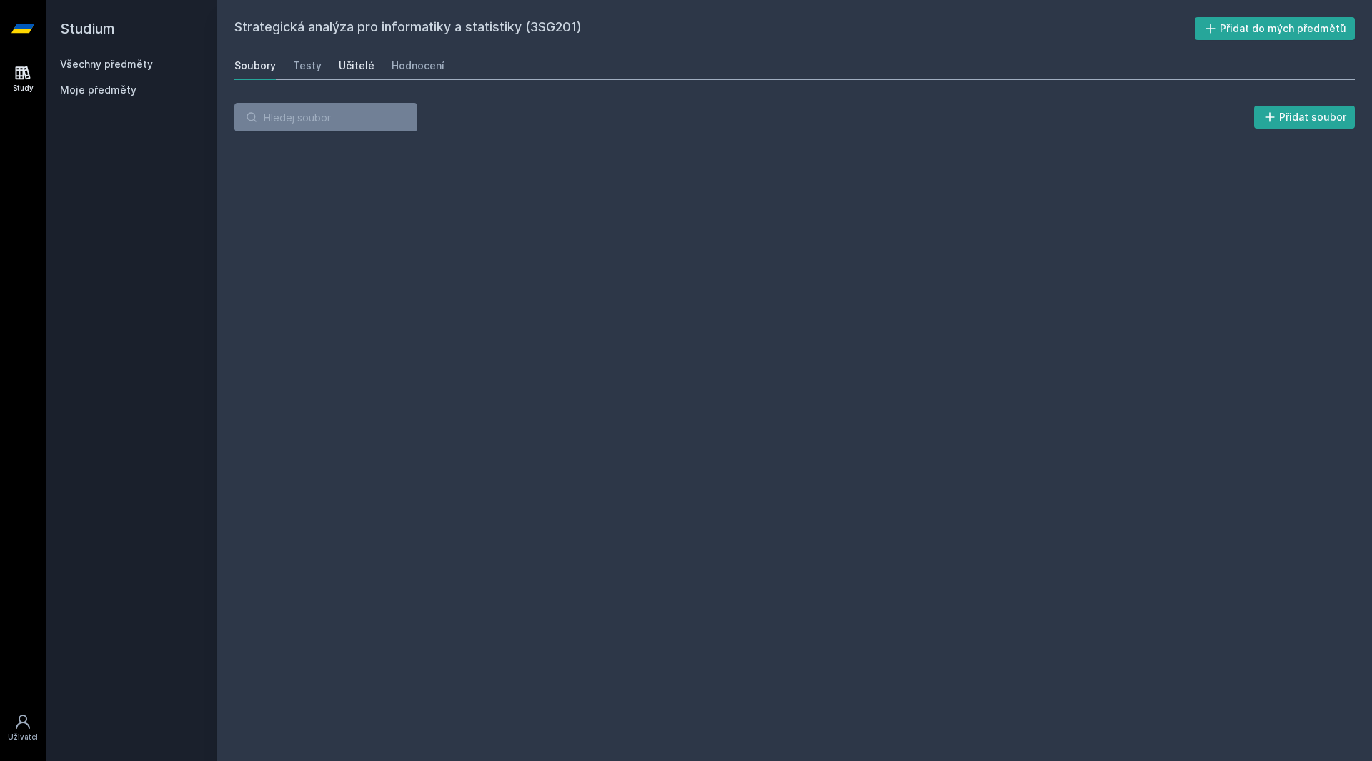
click at [364, 60] on div "Učitelé" at bounding box center [357, 66] width 36 height 14
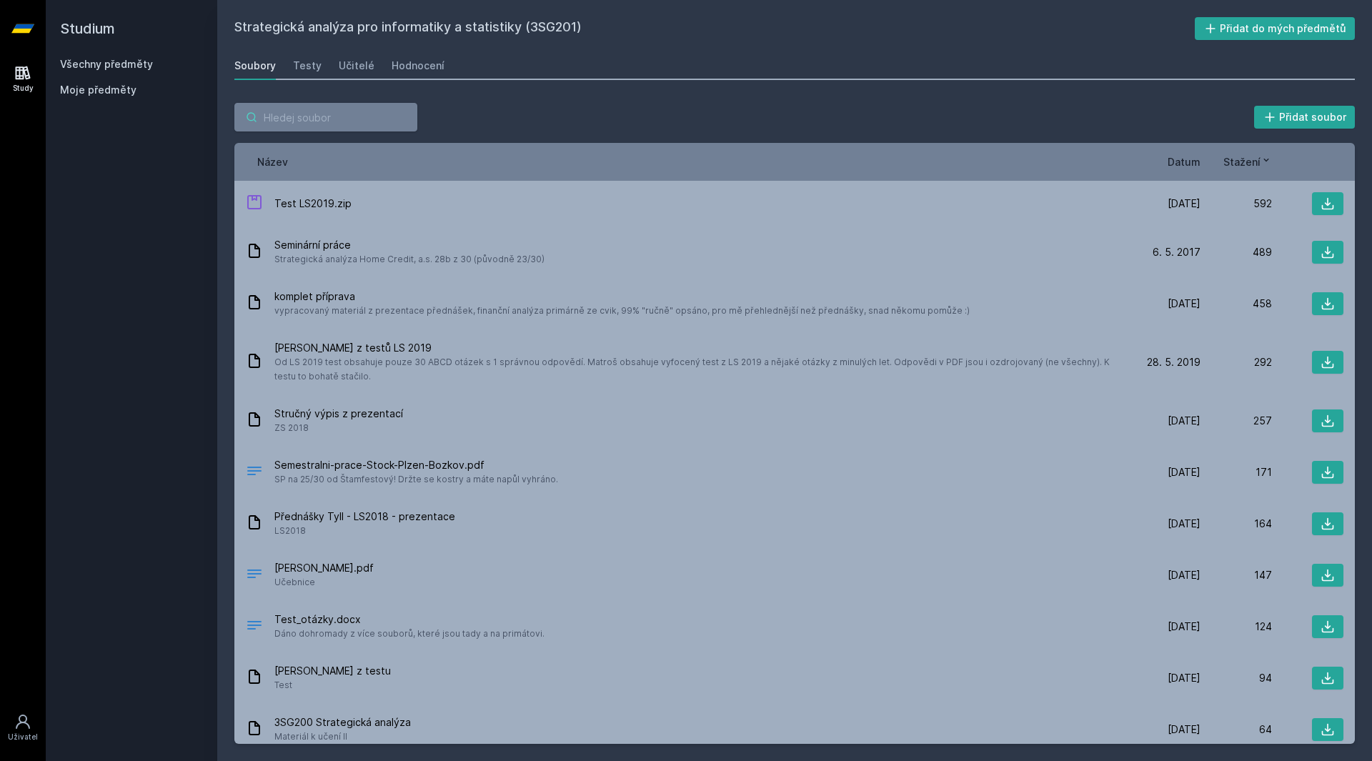
click at [319, 124] on input "search" at bounding box center [325, 117] width 183 height 29
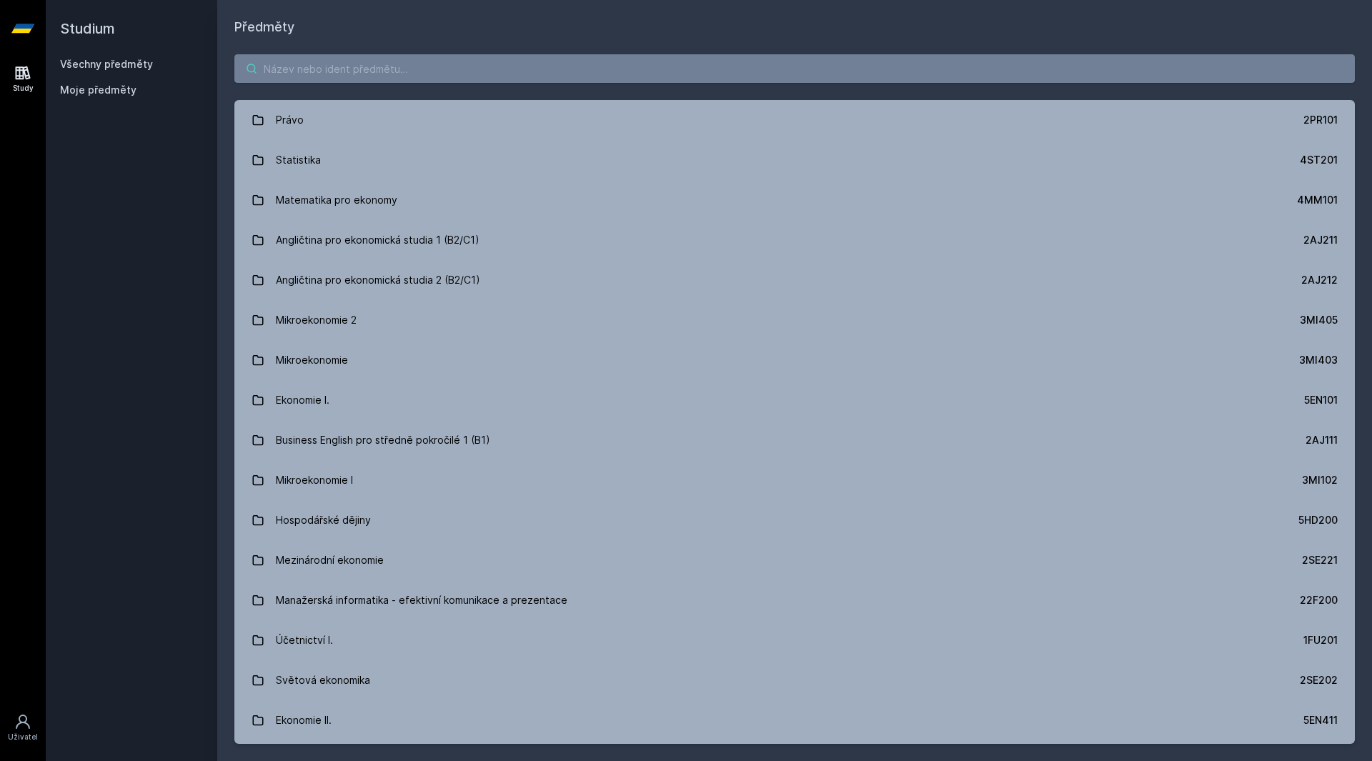
click at [351, 79] on input "search" at bounding box center [794, 68] width 1121 height 29
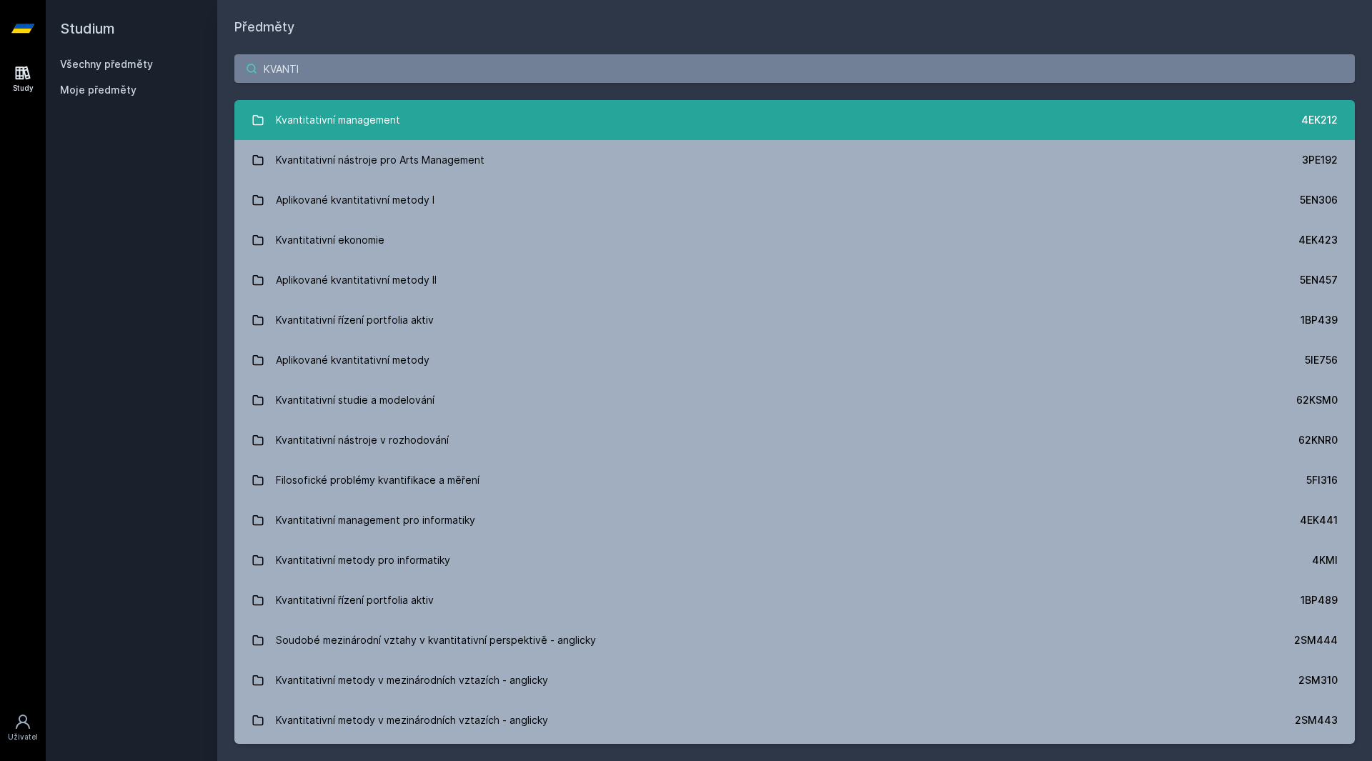
type input "KVANTI"
click at [502, 114] on link "Kvantitativní management 4EK212" at bounding box center [794, 120] width 1121 height 40
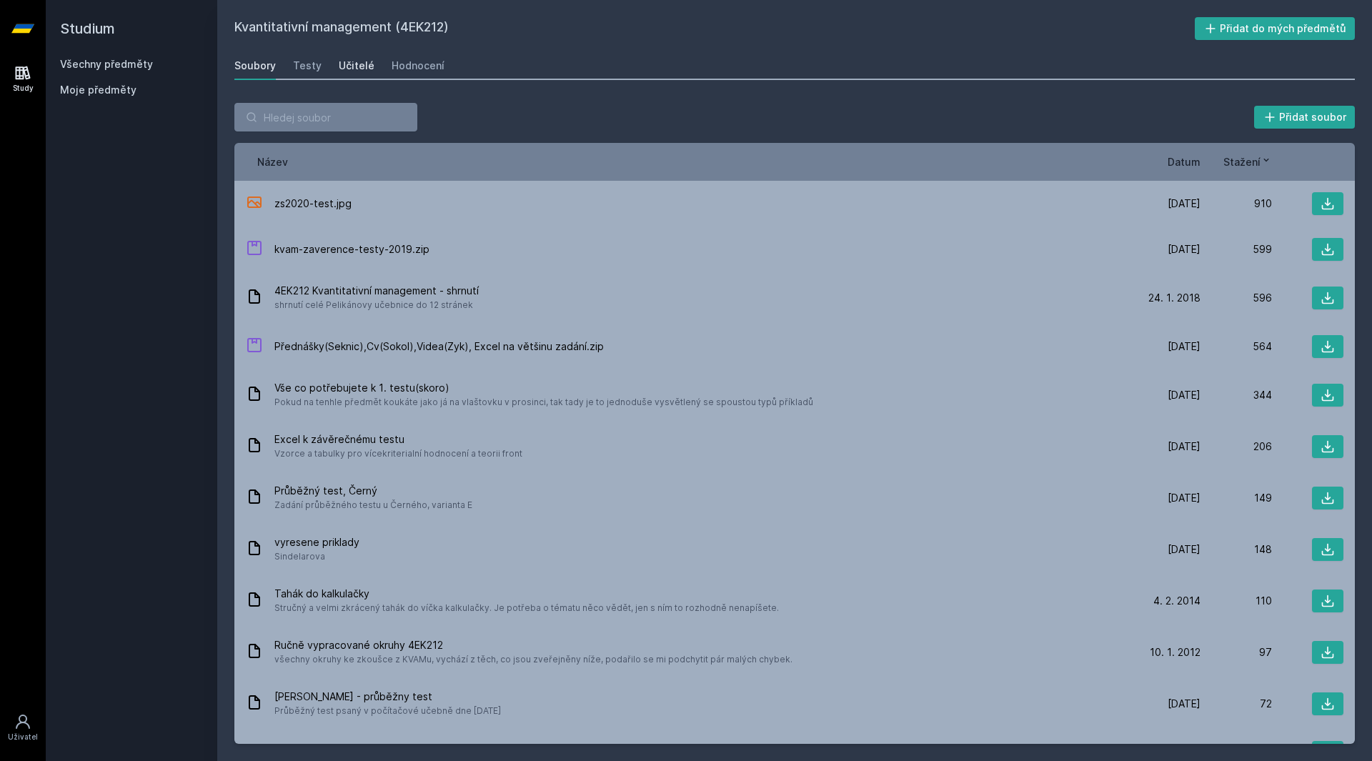
click at [345, 64] on div "Učitelé" at bounding box center [357, 66] width 36 height 14
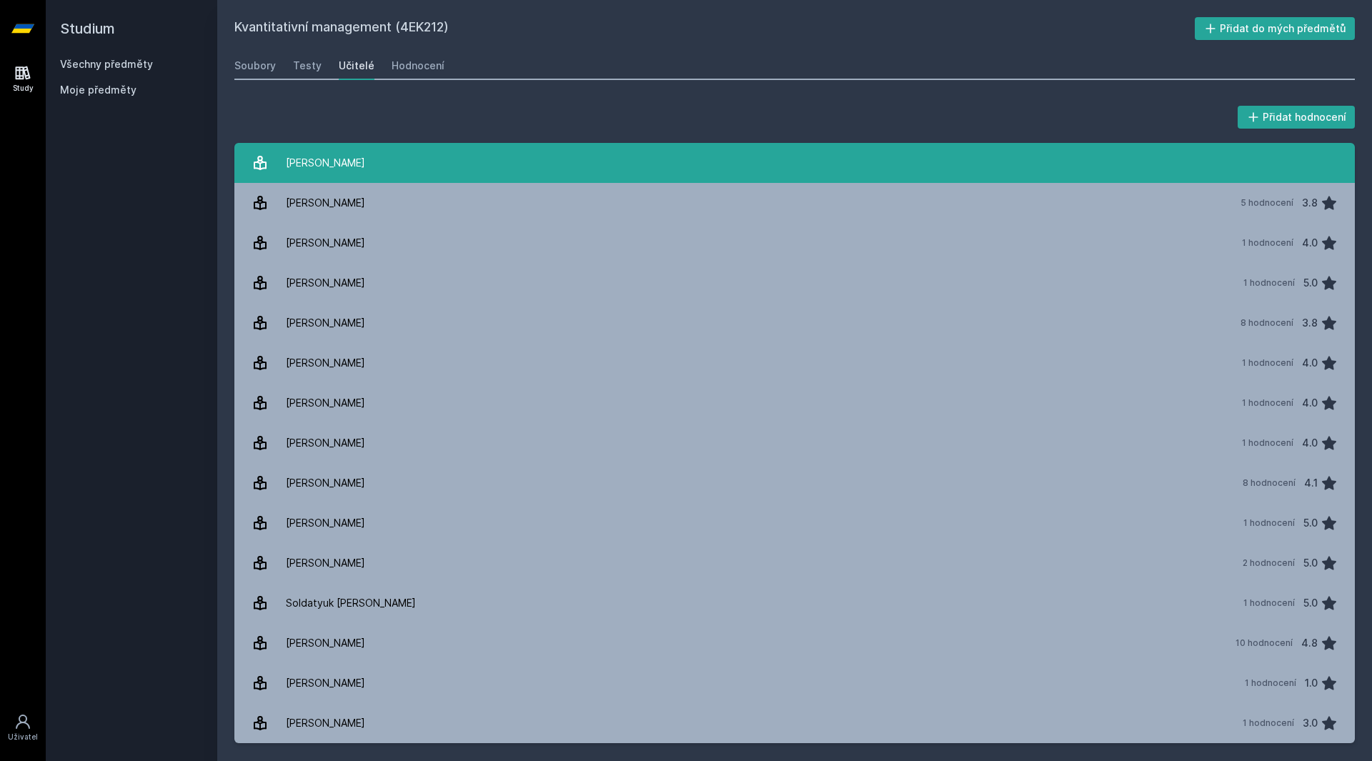
click at [470, 152] on link "Borovička Adam" at bounding box center [794, 163] width 1121 height 40
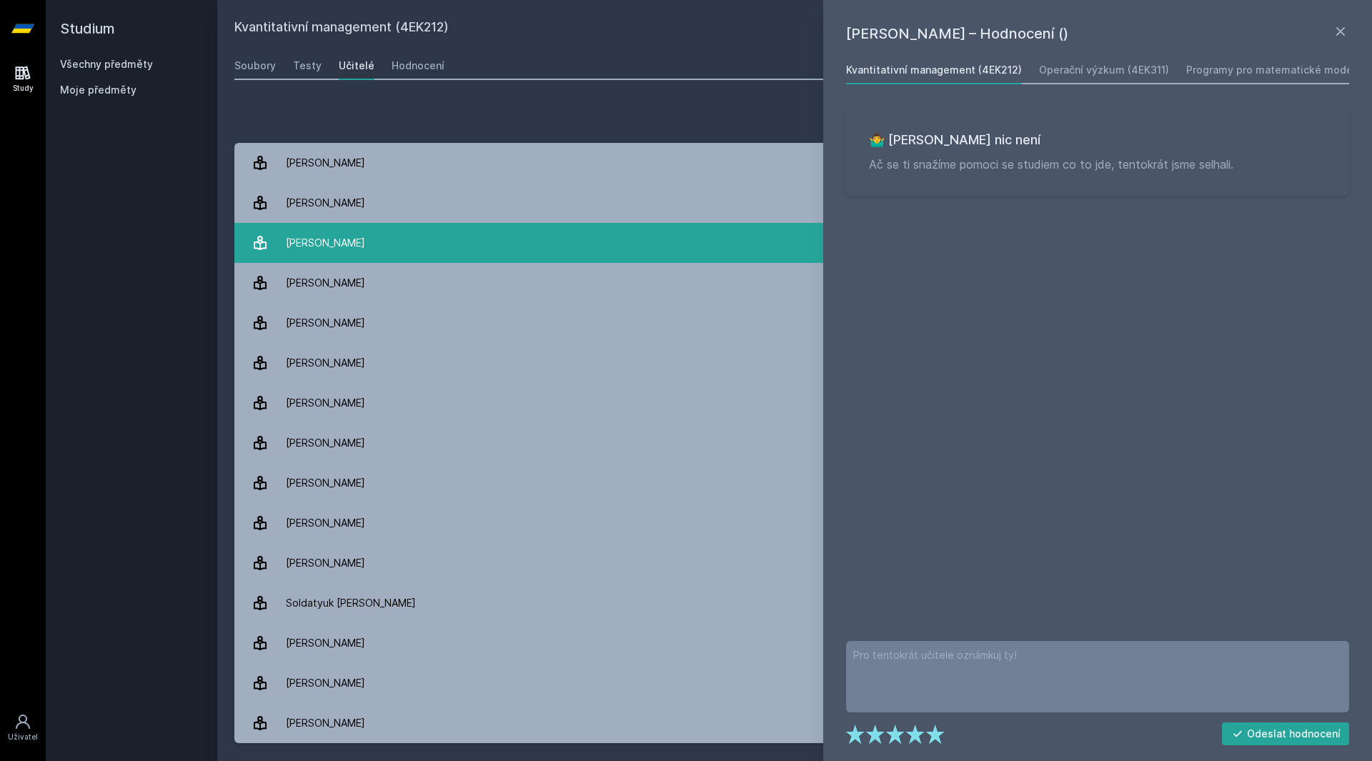
click at [527, 227] on link "Čížek Ondřej 1 hodnocení 4.0" at bounding box center [794, 243] width 1121 height 40
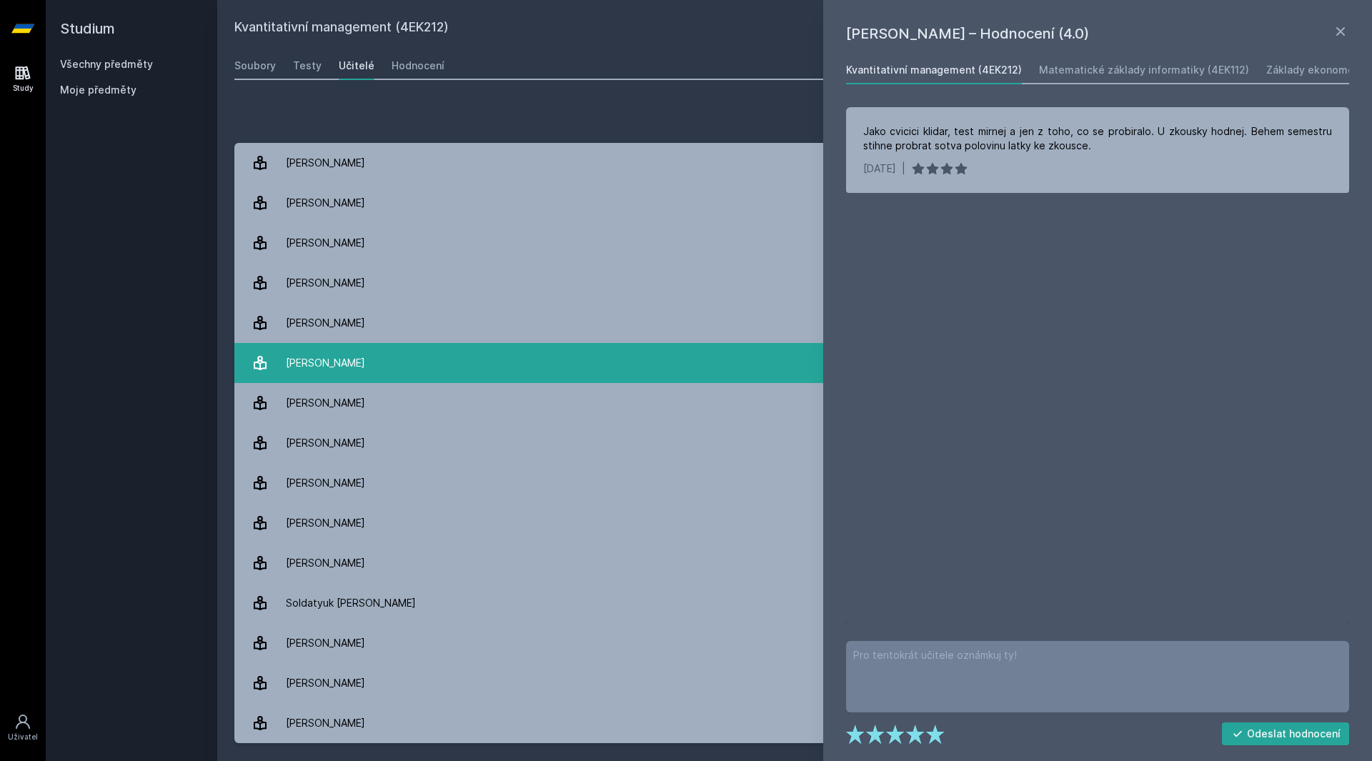
click at [487, 370] on link "Charvát Karel 1 hodnocení 4.0" at bounding box center [794, 363] width 1121 height 40
